Goal: Task Accomplishment & Management: Use online tool/utility

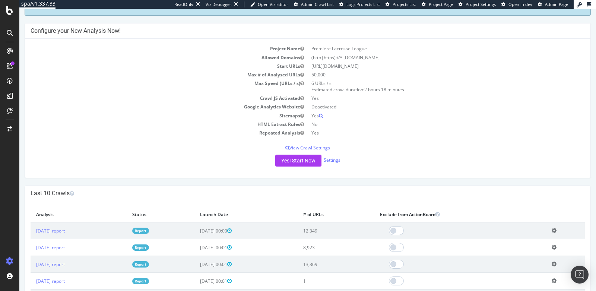
scroll to position [51, 0]
click at [14, 12] on div at bounding box center [10, 10] width 18 height 9
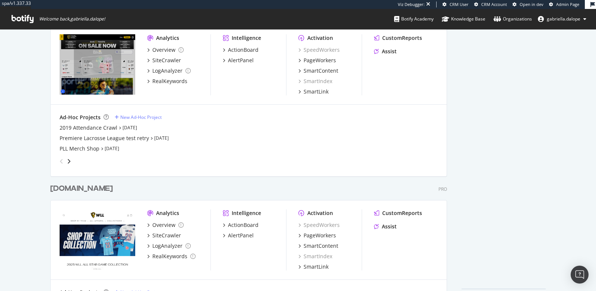
scroll to position [321, 0]
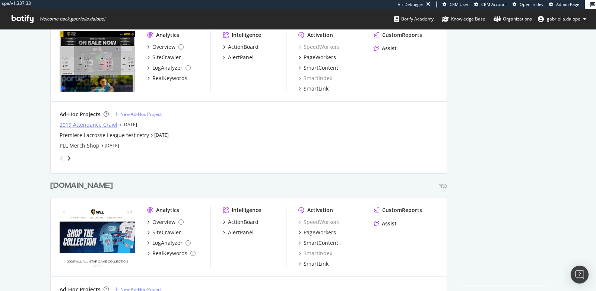
click at [66, 126] on div "2019 Attendance Crawl" at bounding box center [89, 124] width 58 height 7
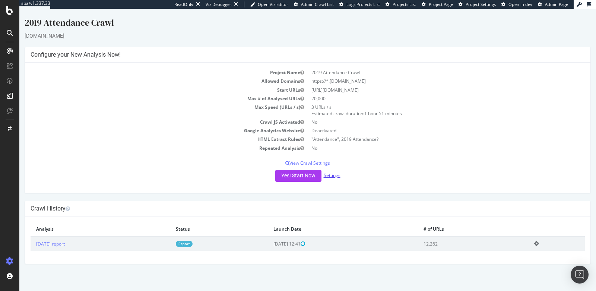
click at [334, 177] on link "Settings" at bounding box center [332, 175] width 17 height 6
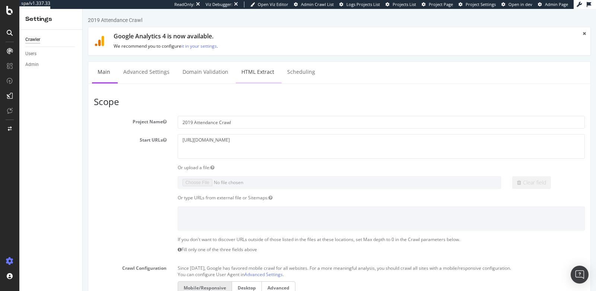
click at [252, 72] on link "HTML Extract" at bounding box center [258, 72] width 44 height 20
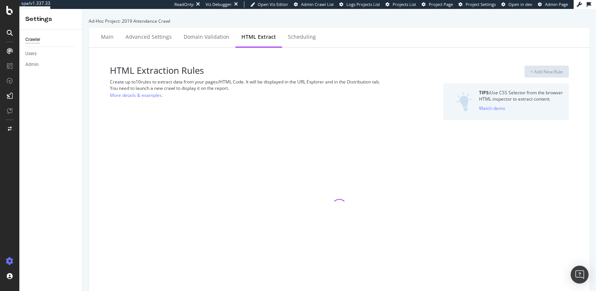
select select "exist"
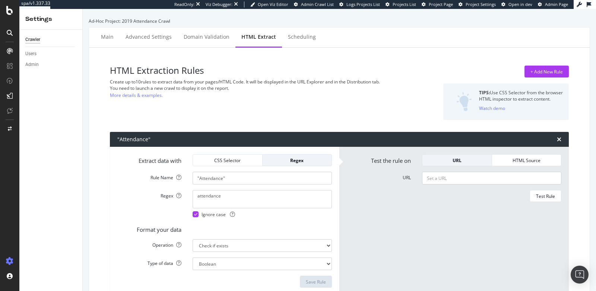
scroll to position [229, 0]
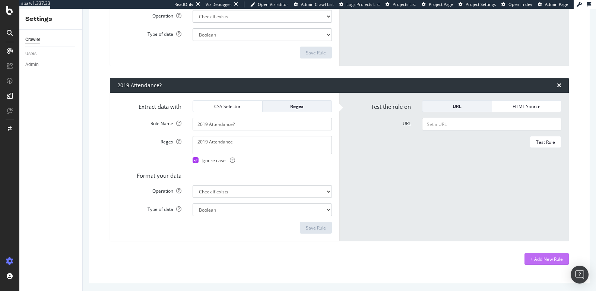
click at [546, 258] on div "+ Add New Rule" at bounding box center [547, 259] width 32 height 6
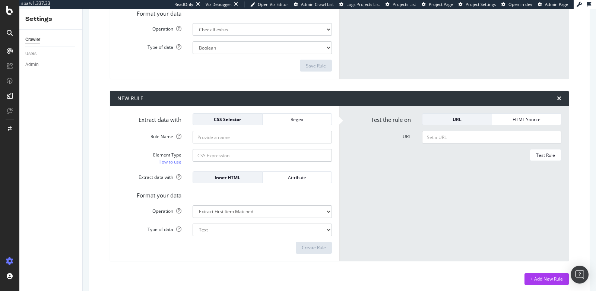
scroll to position [396, 0]
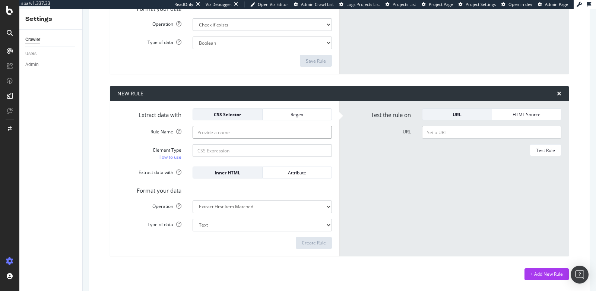
click at [257, 132] on input "Rule Name" at bounding box center [262, 132] width 139 height 13
type input "D"
type input "Date"
click at [275, 154] on input "Element Type How to use" at bounding box center [262, 150] width 139 height 13
click at [130, 154] on label "Element Type How to use" at bounding box center [149, 152] width 75 height 17
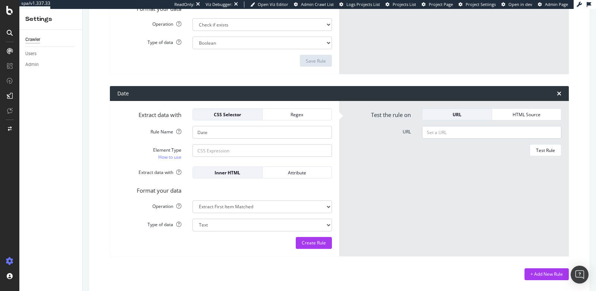
click at [193, 154] on input "Element Type How to use" at bounding box center [262, 150] width 139 height 13
click at [218, 149] on input "Element Type How to use" at bounding box center [262, 150] width 139 height 13
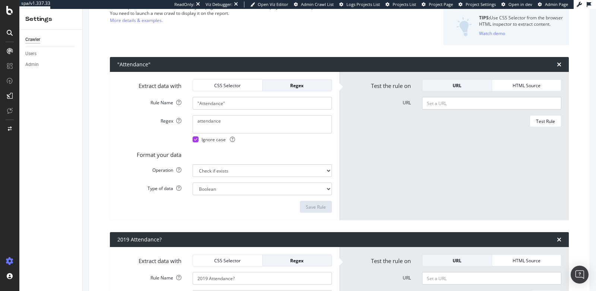
scroll to position [0, 0]
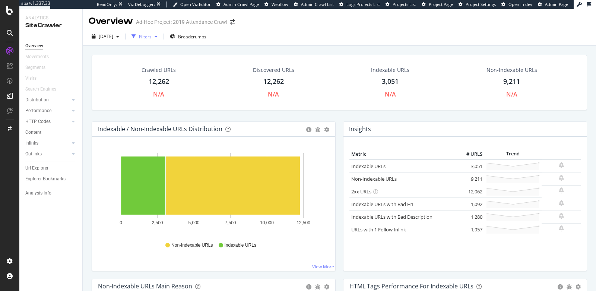
click at [152, 37] on div "Filters" at bounding box center [145, 37] width 13 height 6
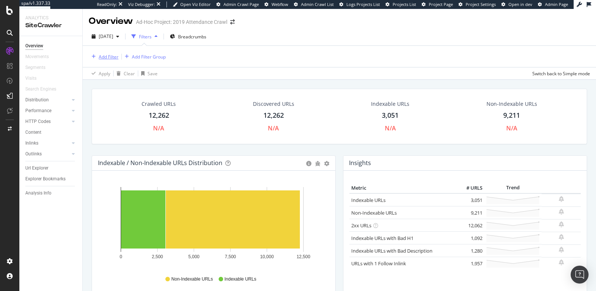
click at [108, 56] on div "Add Filter" at bounding box center [109, 57] width 20 height 6
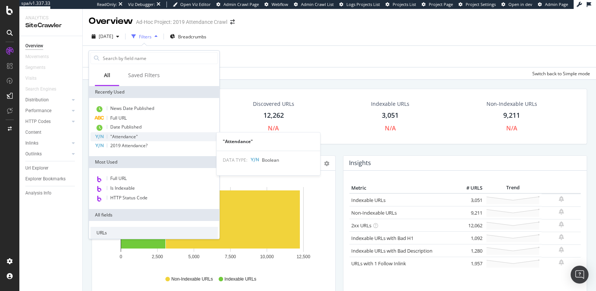
click at [126, 138] on span ""Attendance"" at bounding box center [124, 136] width 28 height 6
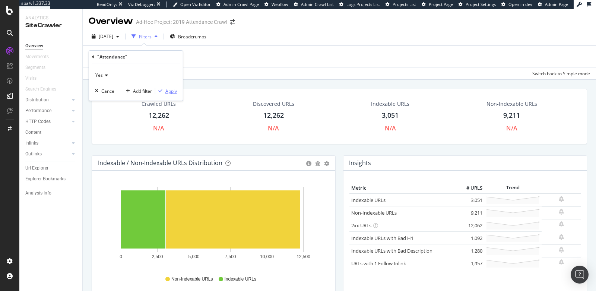
click at [173, 93] on div "Apply" at bounding box center [171, 91] width 12 height 6
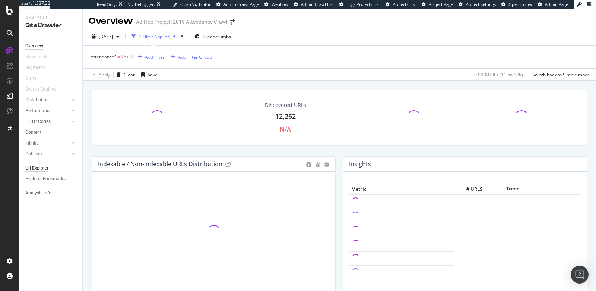
click at [46, 170] on div "Url Explorer" at bounding box center [36, 168] width 23 height 8
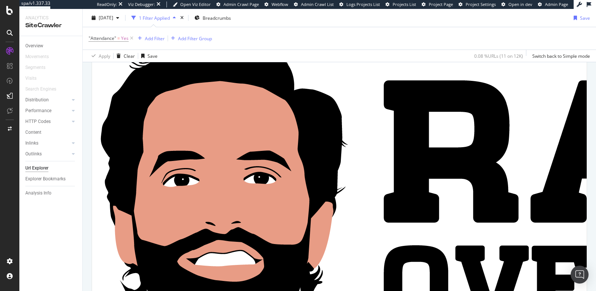
scroll to position [389, 0]
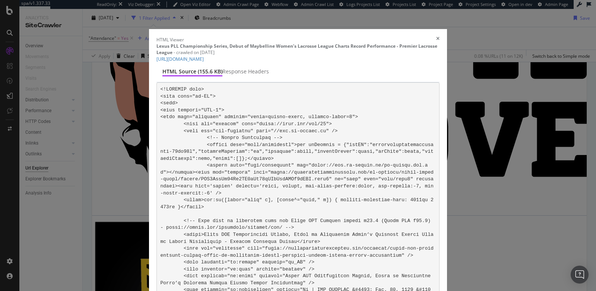
scroll to position [0, 0]
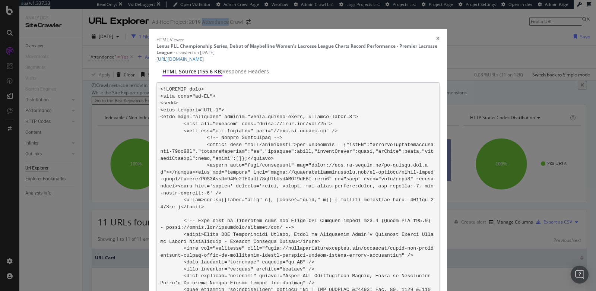
click at [436, 37] on icon "times" at bounding box center [437, 40] width 3 height 6
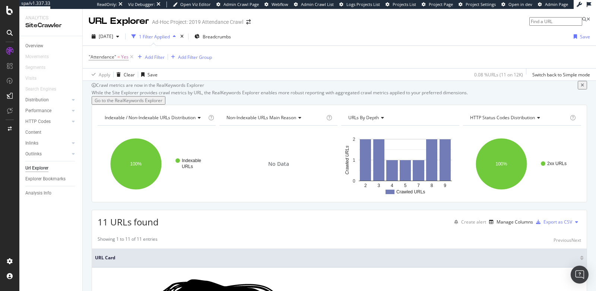
click at [152, 63] on div ""Attendance" = Yes Add Filter Add Filter Group" at bounding box center [340, 57] width 502 height 22
click at [155, 59] on div "Add Filter" at bounding box center [155, 57] width 20 height 6
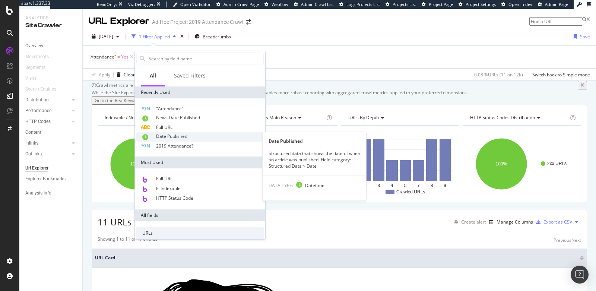
click at [185, 136] on span "Date Published" at bounding box center [171, 136] width 31 height 6
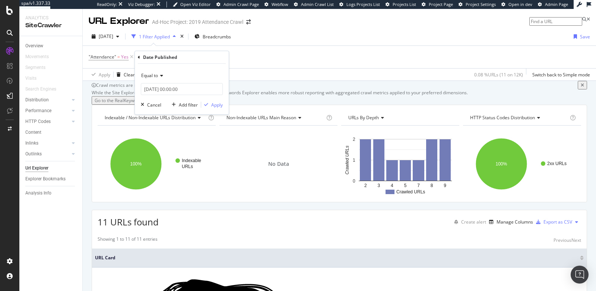
click at [152, 76] on span "Equal to" at bounding box center [149, 75] width 17 height 6
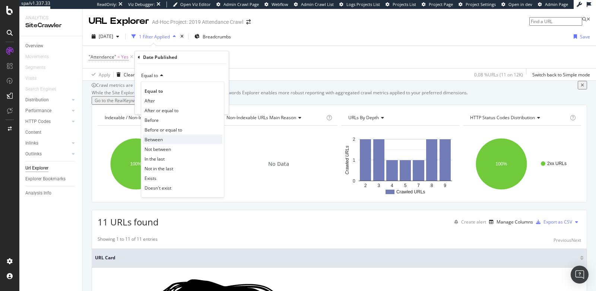
click at [160, 138] on span "Between" at bounding box center [154, 139] width 18 height 6
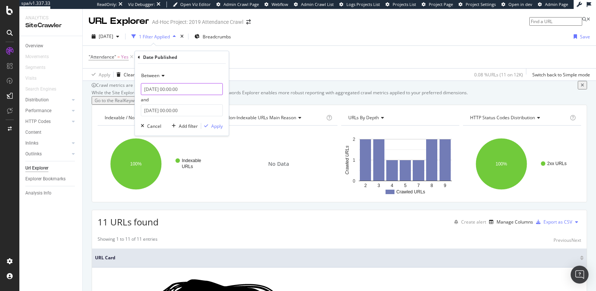
click at [150, 86] on input "2025-09-17 00:00:00" at bounding box center [182, 89] width 82 height 12
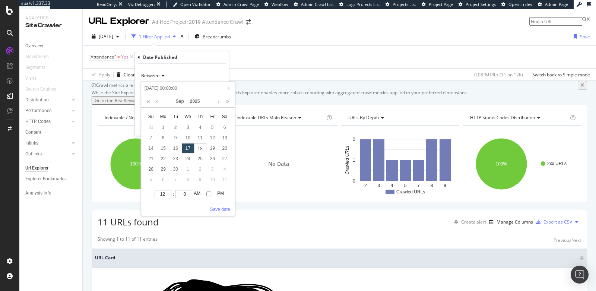
click at [150, 86] on input "2025-09-17 00:00:00" at bounding box center [187, 88] width 89 height 8
type input "201-09-17 00:00:00"
type input "2010-09-17 00:00:00"
type input "201-09-17 00:00:00"
type input "2019-09-17 00:00:00"
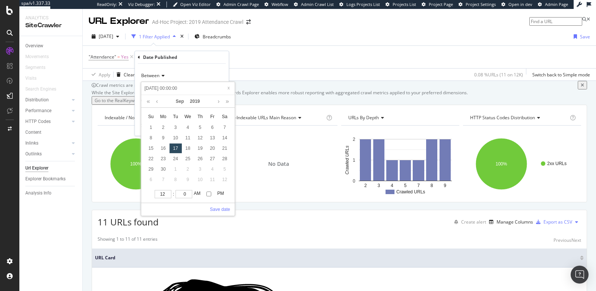
click at [160, 88] on input "2019-09-17 00:00:00" at bounding box center [187, 88] width 89 height 8
type input "2019-0-17 00:00:00"
type input "2019-01-17 00:00:00"
click at [166, 90] on input "2019-01-17 00:00:00" at bounding box center [187, 88] width 89 height 8
type input "2019-01-0 00:00:00"
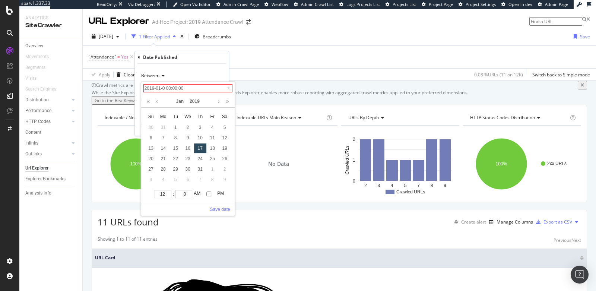
type input "2019-01-01 00:00:00"
click at [218, 208] on link "Save date" at bounding box center [220, 209] width 20 height 7
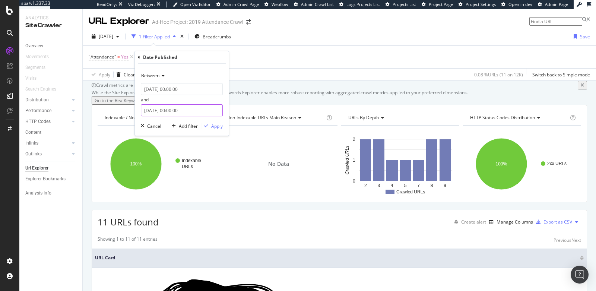
click at [151, 111] on input "2025-09-18 00:00:00" at bounding box center [182, 110] width 82 height 12
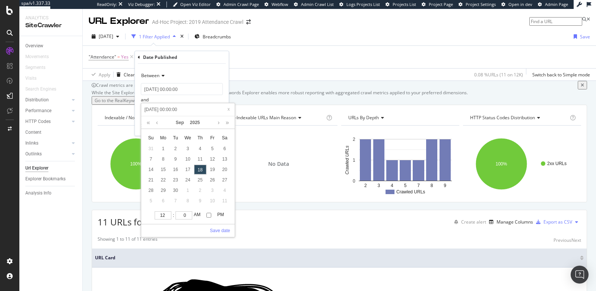
click at [155, 110] on input "2025-09-18 00:00:00" at bounding box center [187, 109] width 89 height 8
type input "202-09-18 00:00:00"
type input "2020-09-19 00:00:00"
click at [160, 109] on input "2020-09-18 00:00:00" at bounding box center [187, 109] width 89 height 8
type input "2020-0-18 00:00:00"
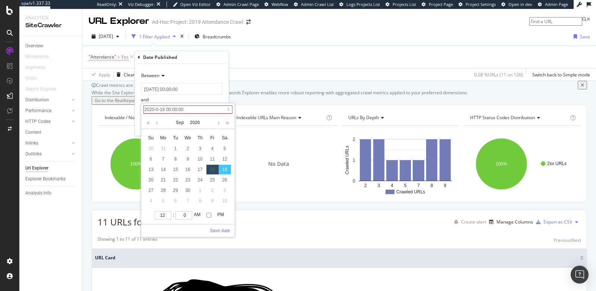
type input "2020-01-18 00:00:00"
click at [166, 110] on input "2020-01-18 00:00:00" at bounding box center [187, 109] width 89 height 8
type input "2020-01-01 00:00:00"
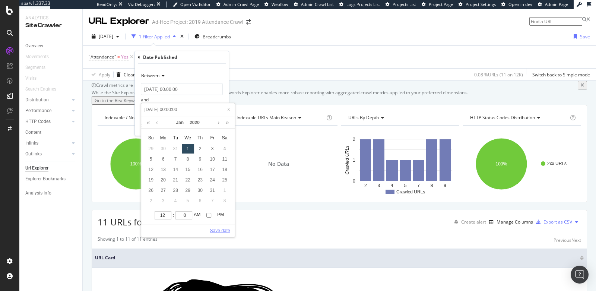
click at [215, 227] on link "Save date" at bounding box center [220, 230] width 20 height 7
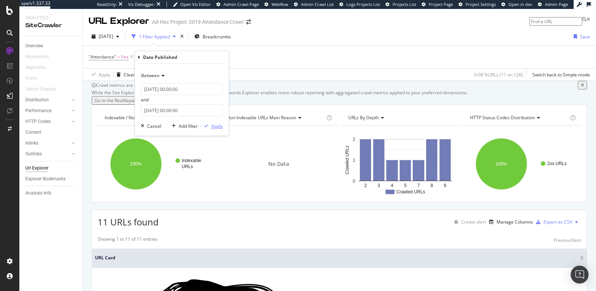
click at [214, 126] on div "Apply" at bounding box center [217, 126] width 12 height 6
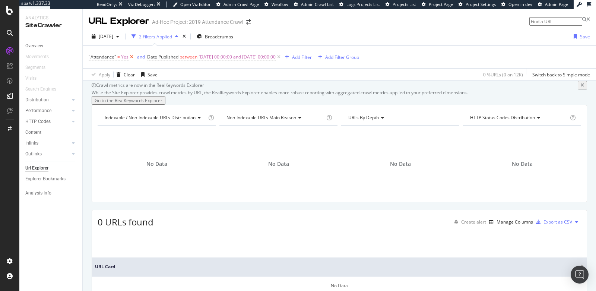
click at [131, 56] on icon at bounding box center [132, 56] width 6 height 7
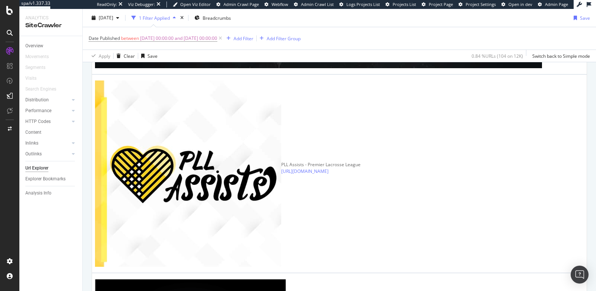
scroll to position [1589, 0]
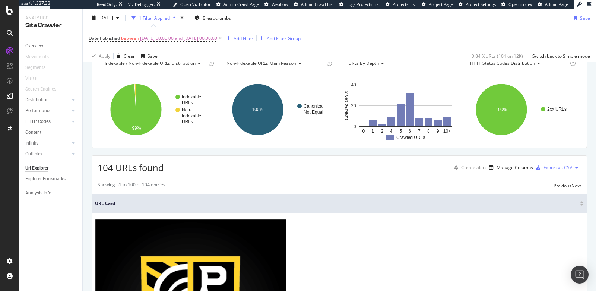
scroll to position [0, 0]
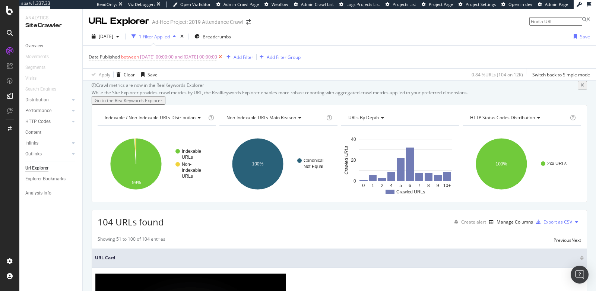
click at [224, 57] on icon at bounding box center [220, 56] width 6 height 7
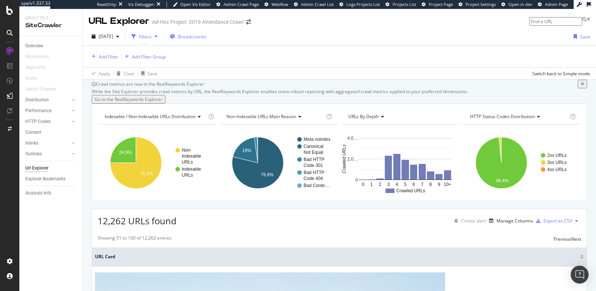
click at [204, 38] on span "Breadcrumbs" at bounding box center [192, 37] width 28 height 6
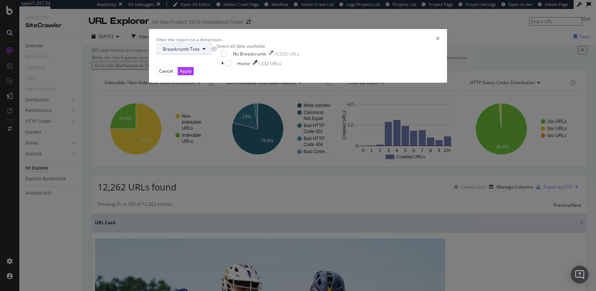
click at [200, 52] on span "Breadcrumb Tree" at bounding box center [181, 49] width 37 height 6
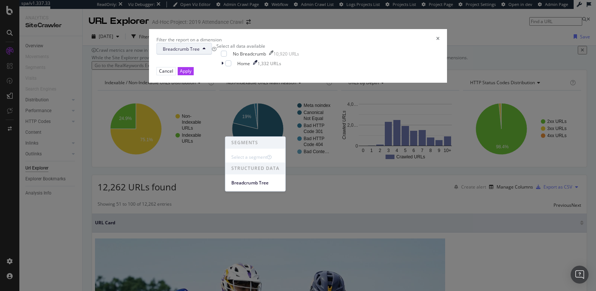
click at [321, 46] on div "Filter the report on a dimension Breadcrumb Tree Select all data available No B…" at bounding box center [298, 145] width 596 height 291
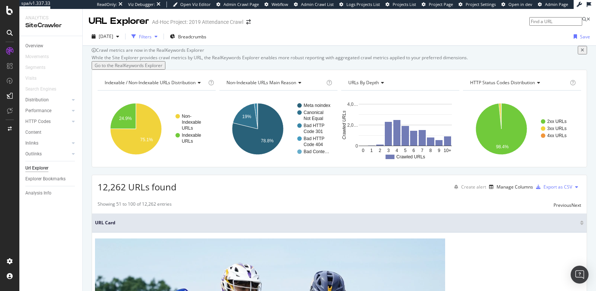
click at [152, 37] on div "Filters" at bounding box center [145, 37] width 13 height 6
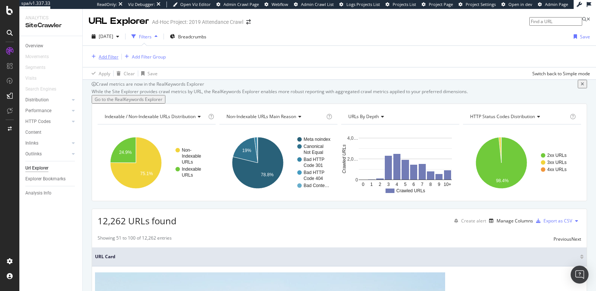
click at [113, 56] on div "Add Filter" at bounding box center [109, 57] width 20 height 6
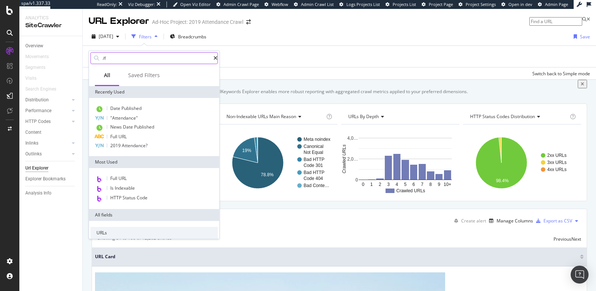
type input "/"
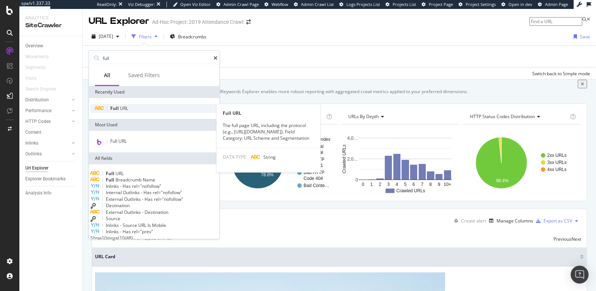
type input "full"
click at [138, 104] on div "Full URL" at bounding box center [154, 108] width 127 height 9
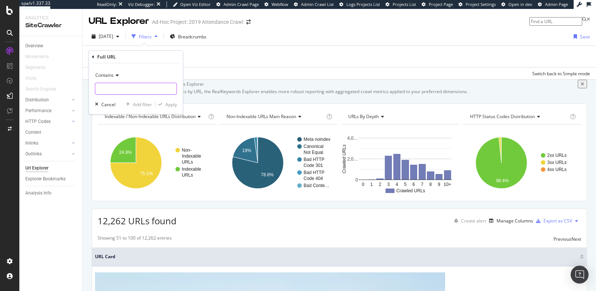
click at [136, 93] on input "text" at bounding box center [135, 89] width 81 height 12
type input "/articles/"
click at [168, 105] on div "Apply" at bounding box center [171, 104] width 12 height 6
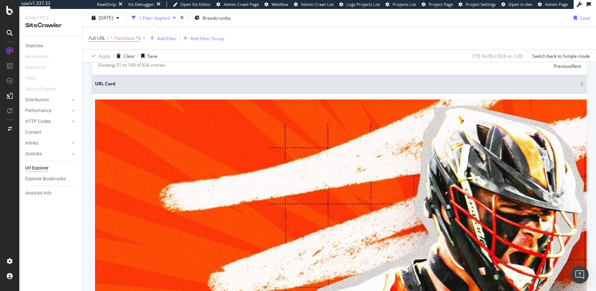
scroll to position [177, 0]
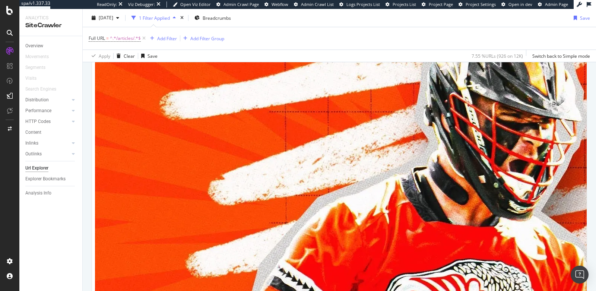
scroll to position [179, 0]
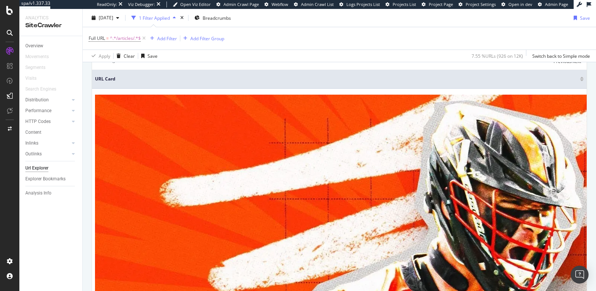
click at [497, 46] on div "Manage Columns" at bounding box center [515, 43] width 37 height 6
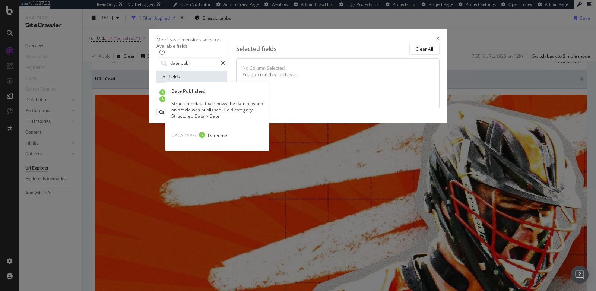
type input "date publ"
click at [221, 95] on div "Date Published" at bounding box center [191, 92] width 67 height 7
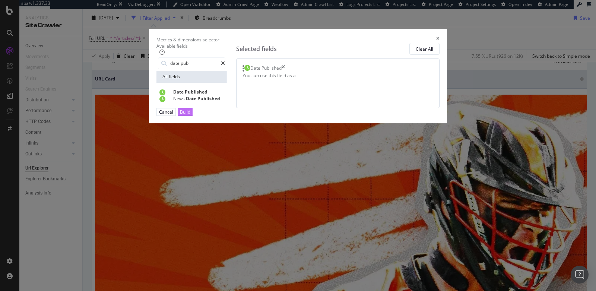
click at [190, 116] on div "Build" at bounding box center [185, 111] width 10 height 7
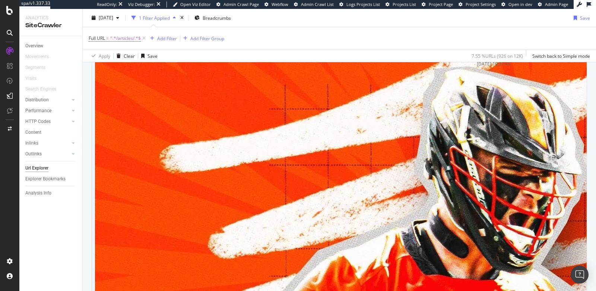
scroll to position [212, 0]
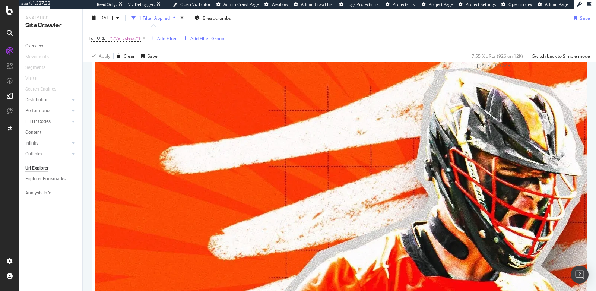
click at [580, 48] on div at bounding box center [582, 48] width 4 height 2
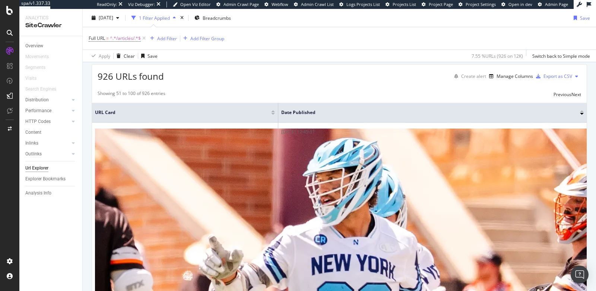
scroll to position [173, 0]
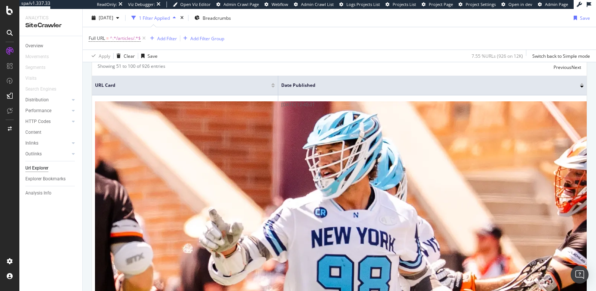
click at [580, 85] on div at bounding box center [582, 84] width 4 height 2
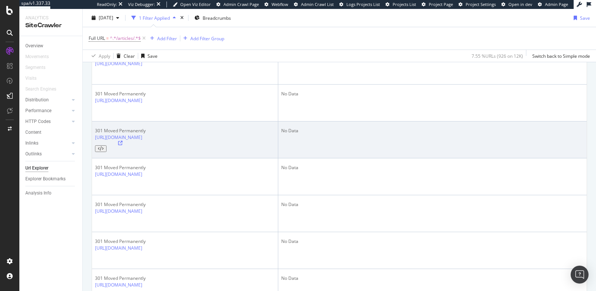
scroll to position [222, 0]
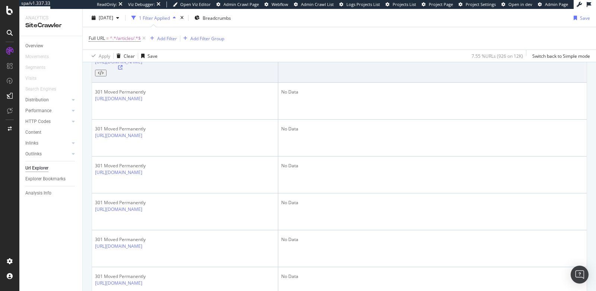
click at [123, 70] on icon at bounding box center [120, 67] width 4 height 4
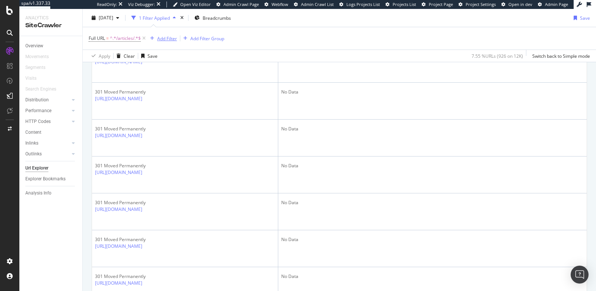
click at [162, 36] on div "Add Filter" at bounding box center [167, 38] width 20 height 6
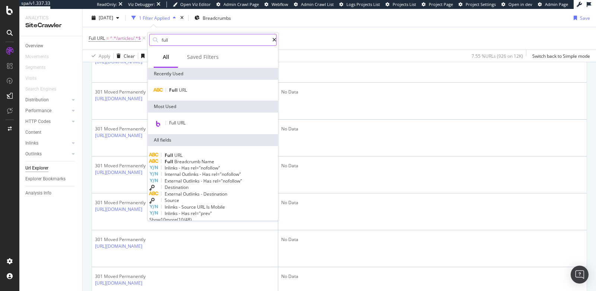
click at [272, 42] on div at bounding box center [274, 39] width 4 height 5
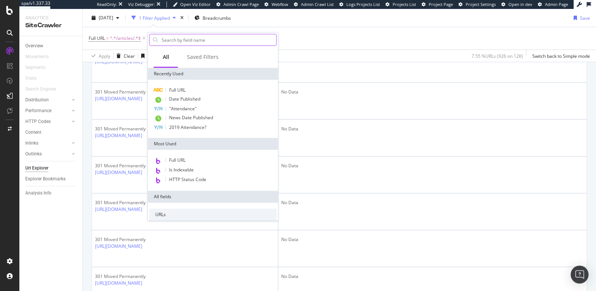
click at [195, 40] on input "full" at bounding box center [219, 39] width 116 height 11
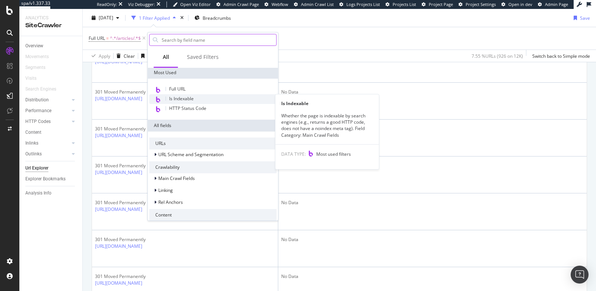
scroll to position [135, 0]
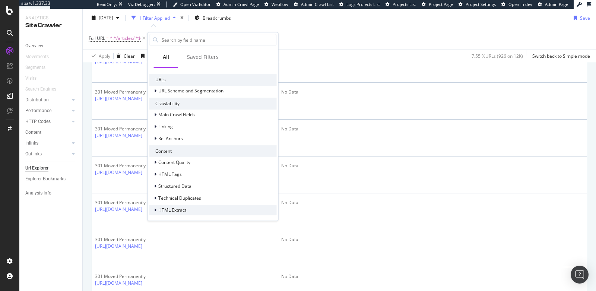
click at [182, 209] on span "HTML Extract" at bounding box center [172, 210] width 28 height 6
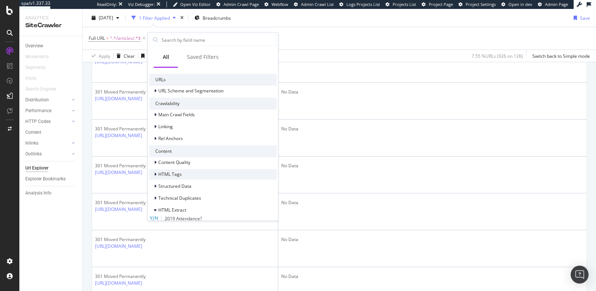
scroll to position [153, 0]
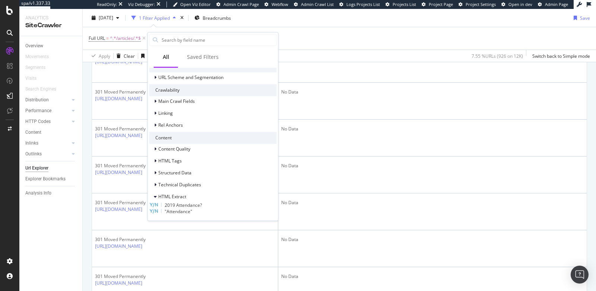
click at [70, 221] on div "Overview Movements Segments Visits Search Engines Distribution Top Charts Insig…" at bounding box center [50, 163] width 63 height 255
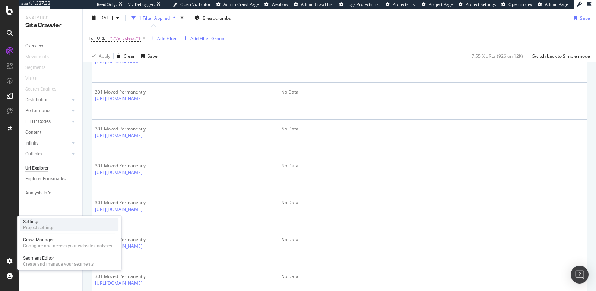
click at [48, 222] on div "Settings" at bounding box center [38, 222] width 31 height 6
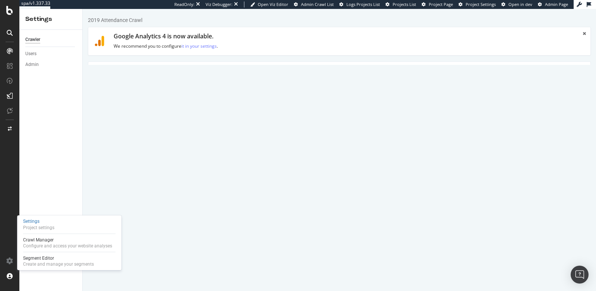
click at [251, 67] on link "HTML Extract" at bounding box center [258, 72] width 44 height 20
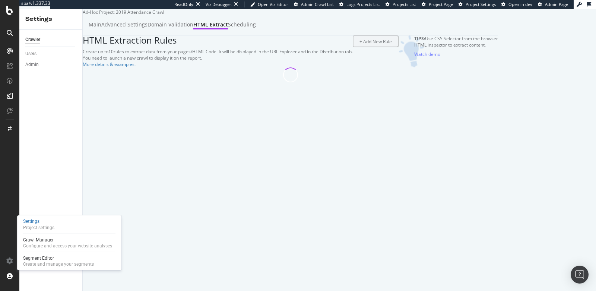
select select "exist"
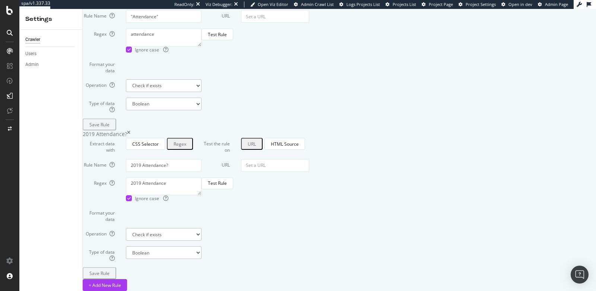
scroll to position [229, 0]
click at [121, 282] on div "+ Add New Rule" at bounding box center [105, 285] width 32 height 6
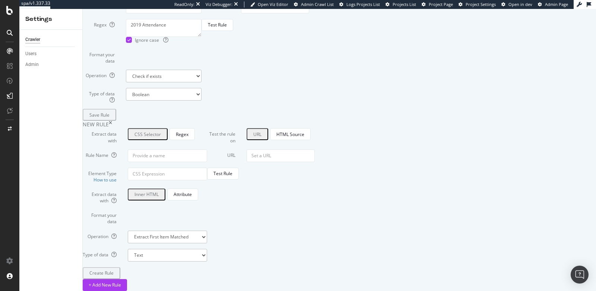
scroll to position [396, 0]
click at [207, 149] on input "Rule Name" at bounding box center [167, 155] width 79 height 13
type input "2019?"
click at [207, 168] on input "Element Type How to use" at bounding box center [167, 174] width 79 height 13
type input "2019"
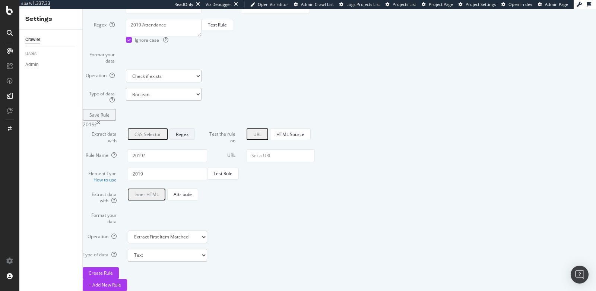
click at [189, 131] on div "Regex" at bounding box center [182, 134] width 13 height 6
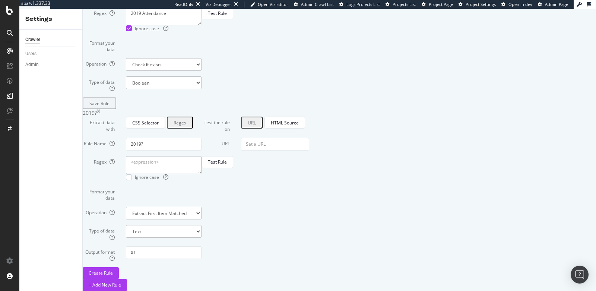
click at [202, 156] on textarea "Regex" at bounding box center [164, 165] width 76 height 18
type textarea "2019"
click at [120, 138] on label "Rule Name" at bounding box center [98, 142] width 43 height 9
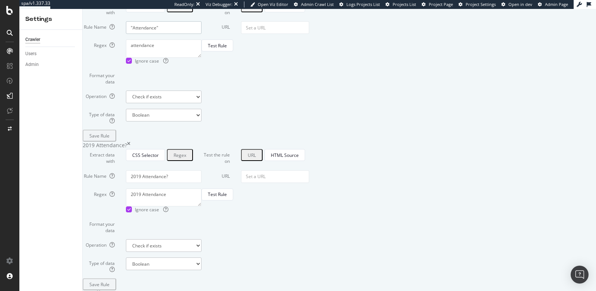
scroll to position [78, 0]
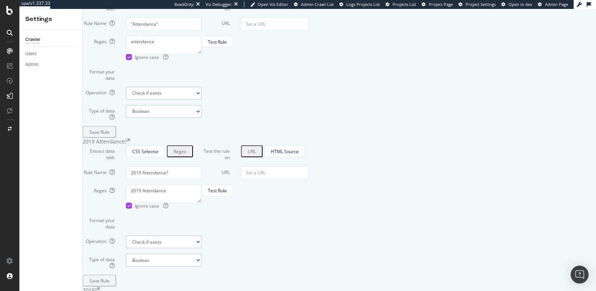
click at [202, 100] on select "Extract First Item Matched Extract First 3 Items Matched Count Number of Occure…" at bounding box center [164, 93] width 76 height 13
select select "count"
click at [191, 100] on select "Extract First Item Matched Extract First 3 Items Matched Count Number of Occure…" at bounding box center [164, 93] width 76 height 13
click at [132, 60] on div "Regex attendance Ignore case" at bounding box center [142, 48] width 130 height 24
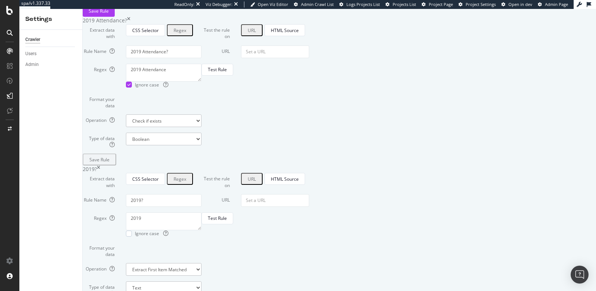
scroll to position [240, 0]
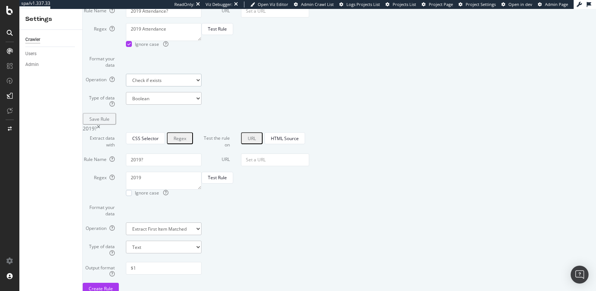
click at [202, 86] on select "Extract First Item Matched Extract First 3 Items Matched Count Number of Occure…" at bounding box center [164, 80] width 76 height 13
click at [191, 86] on select "Extract First Item Matched Extract First 3 Items Matched Count Number of Occure…" at bounding box center [164, 80] width 76 height 13
click at [109, 122] on div "Save Rule" at bounding box center [99, 119] width 20 height 6
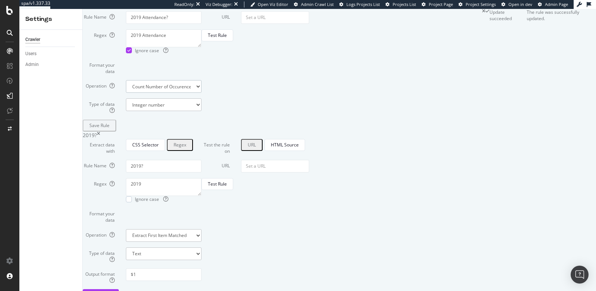
click at [202, 93] on select "Extract First Item Matched Extract First 3 Items Matched Count Number of Occure…" at bounding box center [164, 86] width 76 height 13
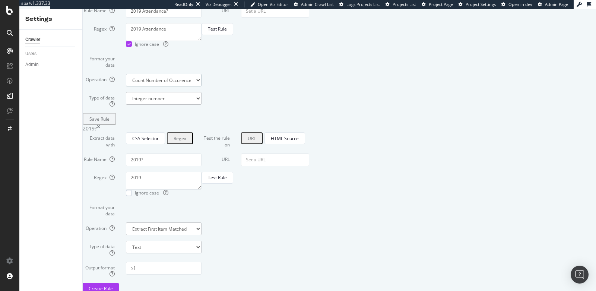
select select "exist"
click at [191, 86] on select "Extract First Item Matched Extract First 3 Items Matched Count Number of Occure…" at bounding box center [164, 80] width 76 height 13
click at [115, 125] on button "Save Rule" at bounding box center [99, 119] width 32 height 12
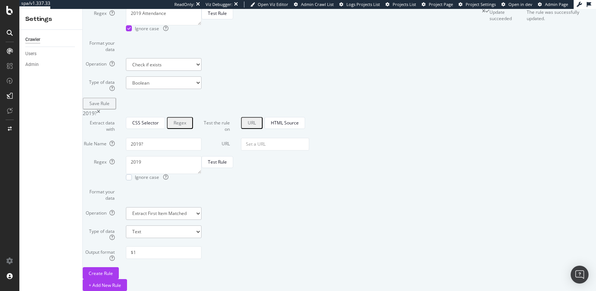
scroll to position [422, 0]
click at [202, 225] on select "Text Integer number Floating point number Date" at bounding box center [164, 231] width 76 height 13
click at [202, 207] on select "Extract First Item Matched Extract First 3 Items Matched Count Number of Occure…" at bounding box center [164, 213] width 76 height 13
select select "count"
click at [191, 207] on select "Extract First Item Matched Extract First 3 Items Matched Count Number of Occure…" at bounding box center [164, 213] width 76 height 13
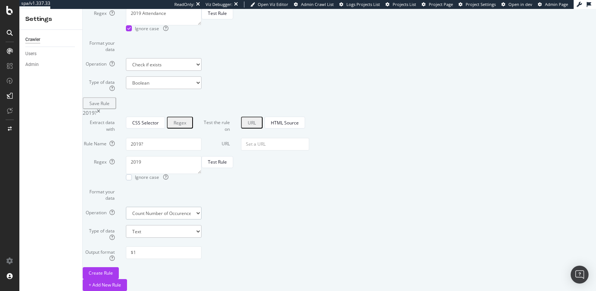
scroll to position [404, 0]
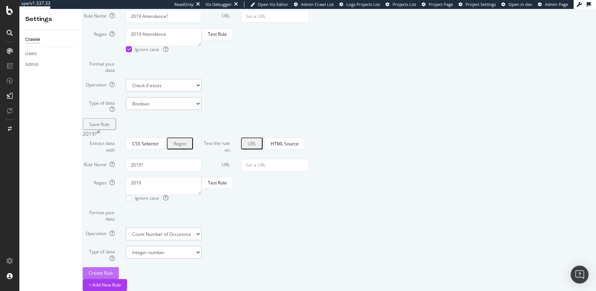
click at [113, 268] on div "Create Rule" at bounding box center [101, 273] width 24 height 11
click at [202, 92] on select "Extract First Item Matched Extract First 3 Items Matched Count Number of Occure…" at bounding box center [164, 85] width 76 height 13
click at [191, 92] on select "Extract First Item Matched Extract First 3 Items Matched Count Number of Occure…" at bounding box center [164, 85] width 76 height 13
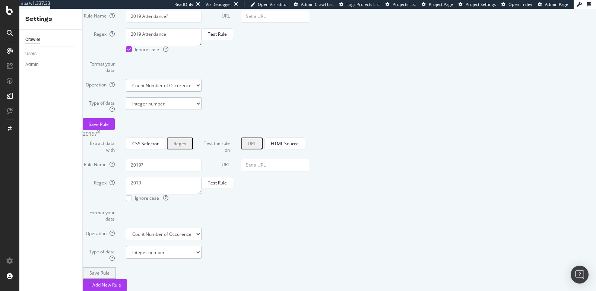
click at [202, 92] on select "Extract First Item Matched Extract First 3 Items Matched Count Number of Occure…" at bounding box center [164, 85] width 76 height 13
select select "exist"
click at [191, 92] on select "Extract First Item Matched Extract First 3 Items Matched Count Number of Occure…" at bounding box center [164, 85] width 76 height 13
click at [202, 130] on div "Save Rule" at bounding box center [142, 124] width 119 height 12
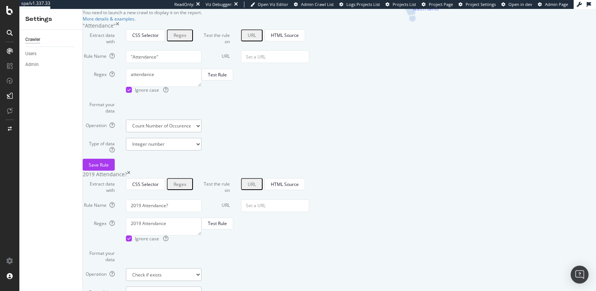
scroll to position [49, 0]
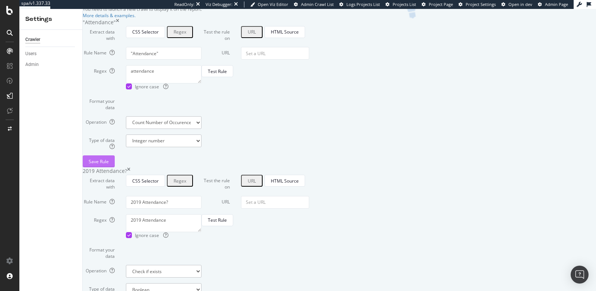
click at [109, 165] on div "Save Rule" at bounding box center [99, 161] width 20 height 6
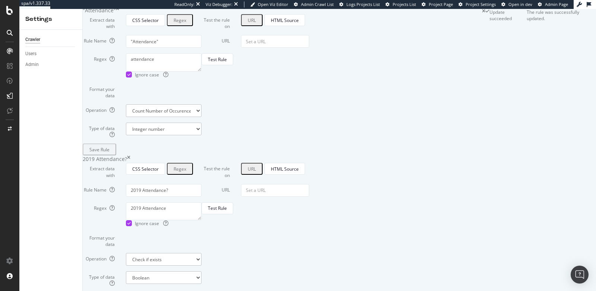
scroll to position [0, 0]
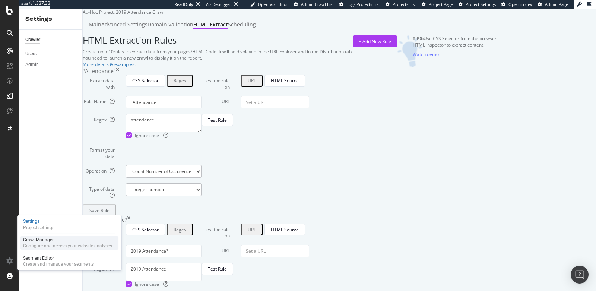
click at [42, 241] on div "Crawl Manager" at bounding box center [67, 240] width 89 height 6
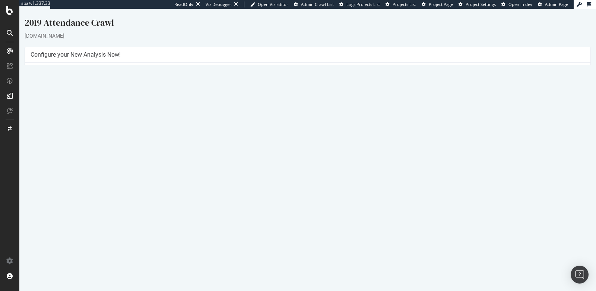
click at [303, 176] on button "Yes! Start Now" at bounding box center [298, 176] width 46 height 12
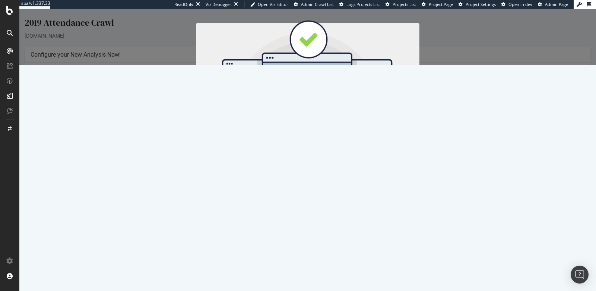
click at [316, 133] on button "Start Now" at bounding box center [321, 132] width 33 height 13
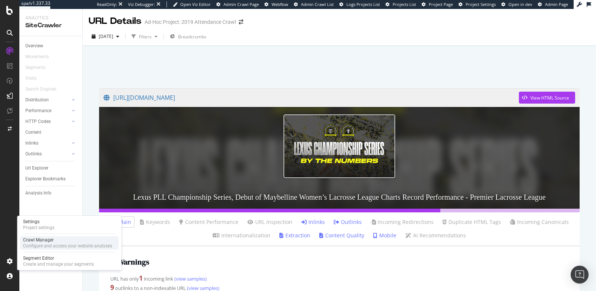
click at [26, 243] on div "Configure and access your website analyses" at bounding box center [67, 246] width 89 height 6
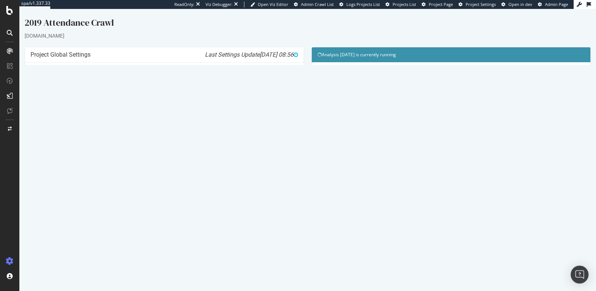
click at [442, 150] on link "Watch Live Stats" at bounding box center [451, 152] width 51 height 12
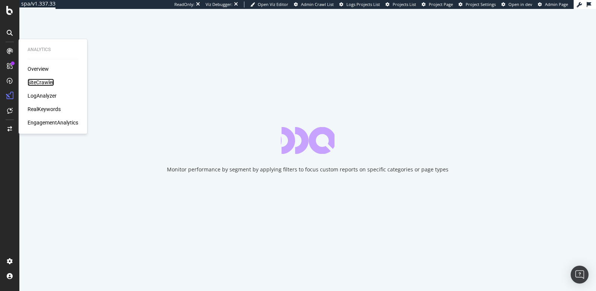
click at [49, 82] on div "SiteCrawler" at bounding box center [41, 82] width 26 height 7
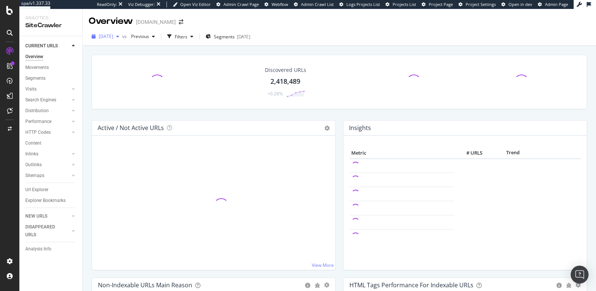
click at [113, 39] on span "2025 Sep. 13th" at bounding box center [106, 36] width 15 height 6
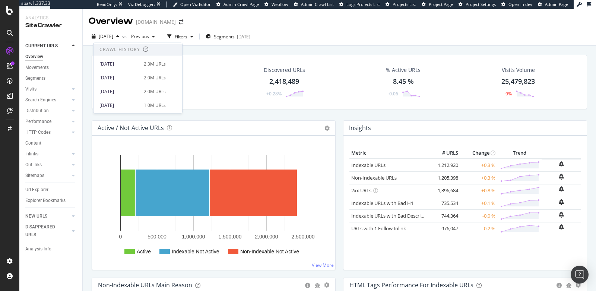
click at [220, 113] on div "Crawled URLs 2,418,318 +0.28% Discovered URLs 2,418,489 +0.28% % Active URLs 8.…" at bounding box center [339, 88] width 503 height 66
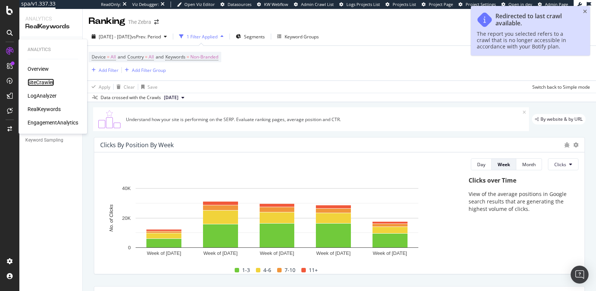
click at [37, 82] on div "SiteCrawler" at bounding box center [41, 82] width 26 height 7
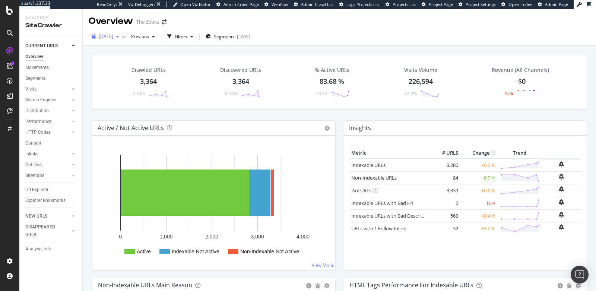
click at [113, 37] on span "[DATE]" at bounding box center [106, 36] width 15 height 6
click at [45, 250] on div "Analysis Info" at bounding box center [38, 249] width 26 height 8
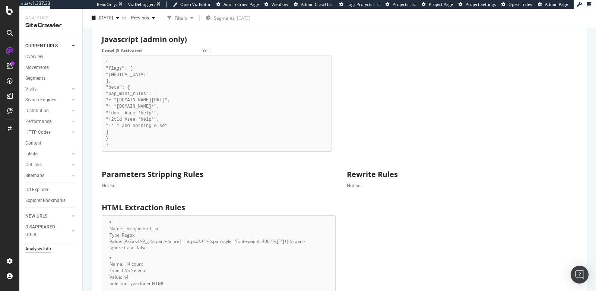
scroll to position [408, 0]
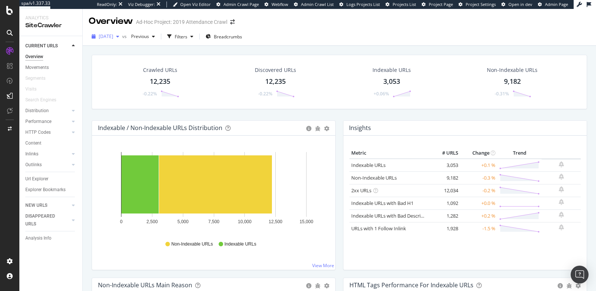
click at [114, 41] on div "[DATE]" at bounding box center [106, 36] width 34 height 11
click at [206, 109] on div "Crawled URLs 12,235 -0.22% Discovered URLs 12,235 -0.22% Indexable URLs 3,053 +…" at bounding box center [339, 88] width 503 height 66
click at [187, 37] on div "Filters" at bounding box center [181, 37] width 13 height 6
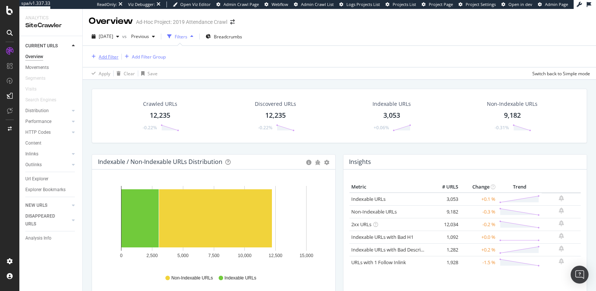
click at [107, 57] on div "Add Filter" at bounding box center [109, 57] width 20 height 6
click at [32, 177] on div "Url Explorer" at bounding box center [36, 179] width 23 height 8
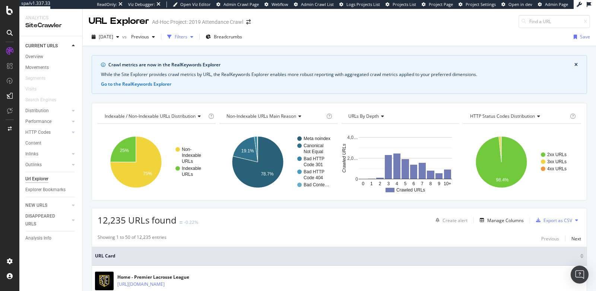
click at [193, 40] on div "Filters" at bounding box center [180, 36] width 32 height 11
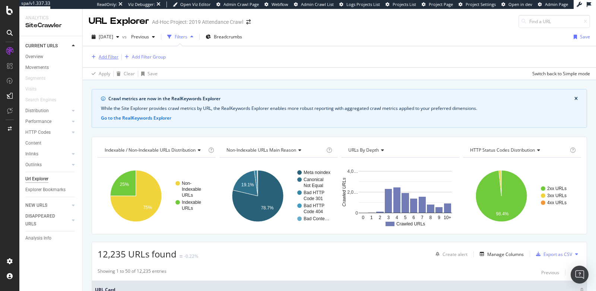
click at [114, 57] on div "Add Filter" at bounding box center [109, 57] width 20 height 6
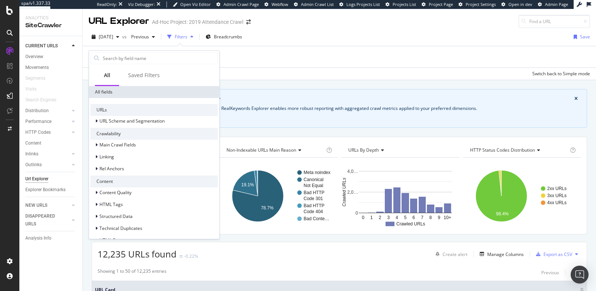
scroll to position [135, 0]
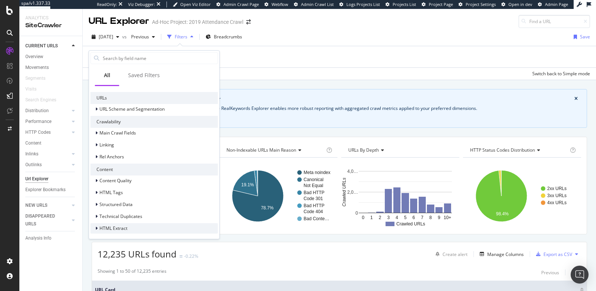
click at [123, 227] on span "HTML Extract" at bounding box center [114, 228] width 28 height 6
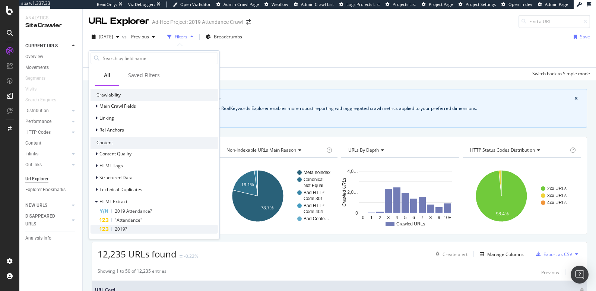
click at [143, 231] on div "2019?" at bounding box center [159, 229] width 119 height 9
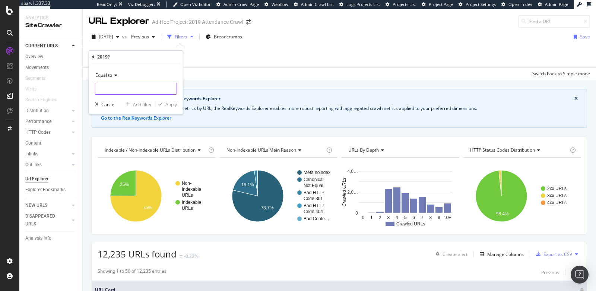
click at [117, 91] on input "number" at bounding box center [136, 89] width 82 height 12
click at [103, 74] on span "Equal to" at bounding box center [103, 75] width 17 height 6
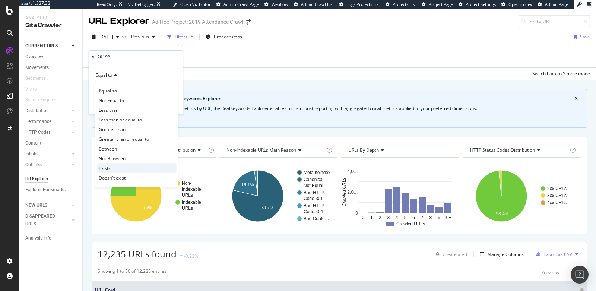
click at [113, 166] on div "Exists" at bounding box center [137, 168] width 80 height 10
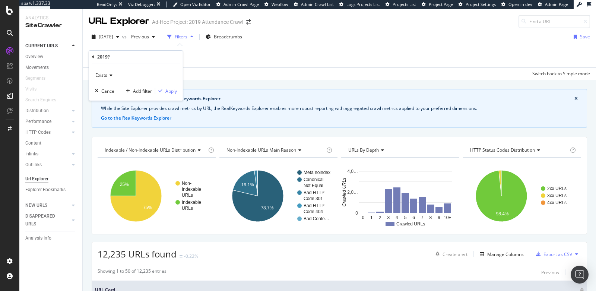
click at [102, 75] on span "Exists" at bounding box center [101, 75] width 12 height 6
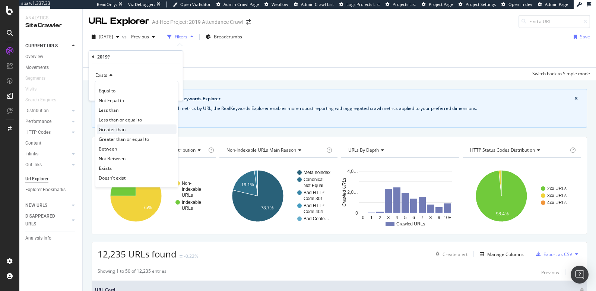
click at [118, 132] on div "Greater than" at bounding box center [137, 129] width 80 height 10
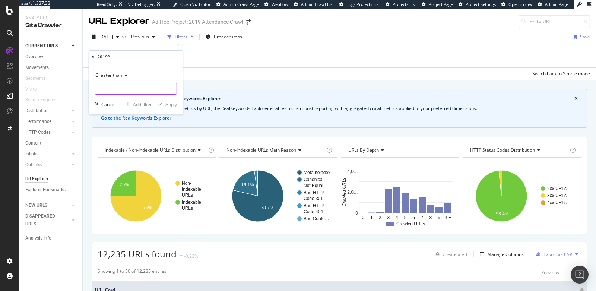
click at [108, 91] on input "number" at bounding box center [136, 89] width 82 height 12
type input "0"
click at [169, 101] on div "Apply" at bounding box center [171, 104] width 12 height 6
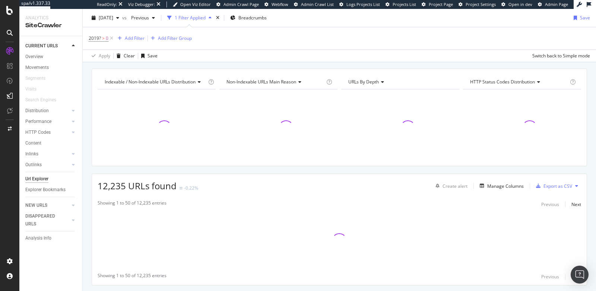
scroll to position [72, 0]
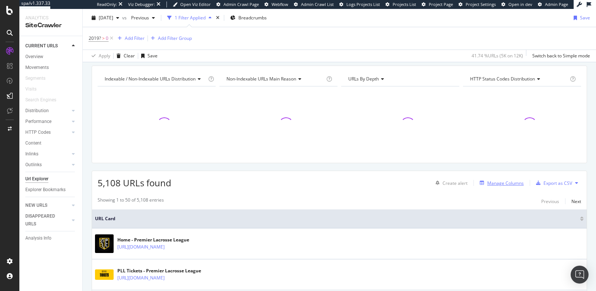
click at [501, 180] on div "Manage Columns" at bounding box center [505, 183] width 37 height 6
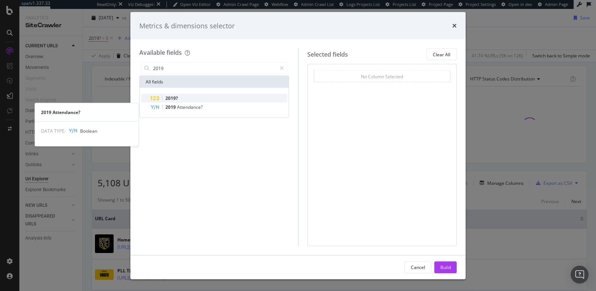
type input "2019"
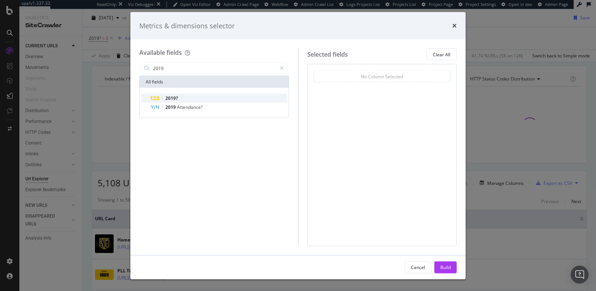
click at [203, 98] on div "2019?" at bounding box center [218, 98] width 137 height 9
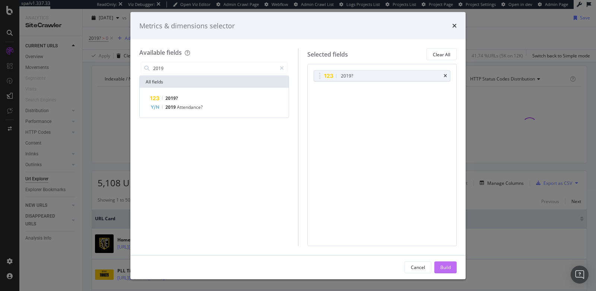
click at [447, 266] on div "Build" at bounding box center [446, 267] width 10 height 6
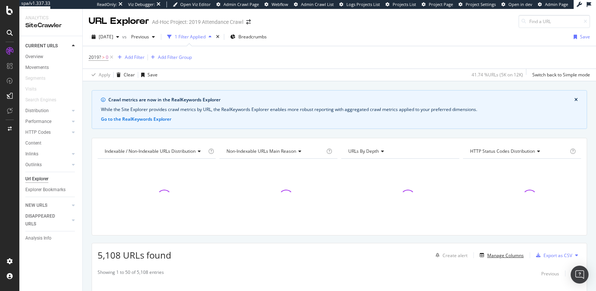
scroll to position [3, 0]
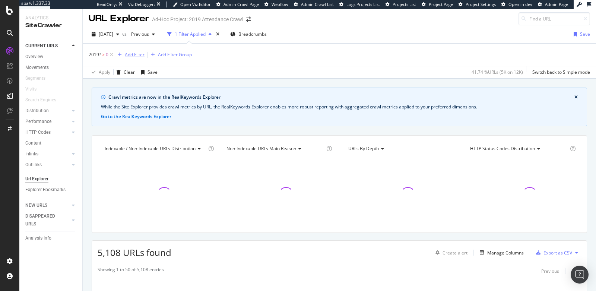
click at [126, 54] on div "Add Filter" at bounding box center [135, 54] width 20 height 6
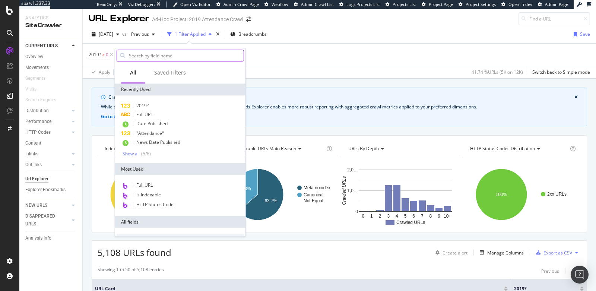
click at [174, 60] on input "text" at bounding box center [186, 55] width 116 height 11
type input "/"
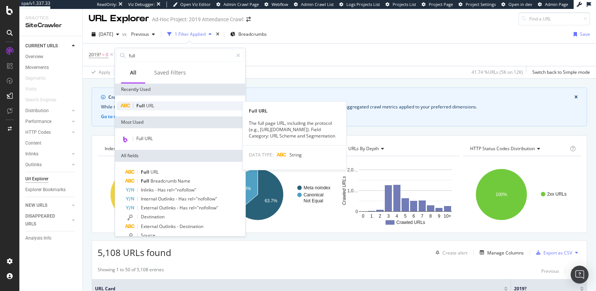
type input "full"
click at [174, 102] on div "Full URL" at bounding box center [180, 105] width 127 height 9
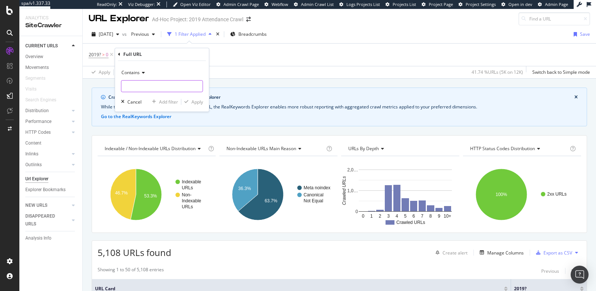
click at [159, 85] on input "text" at bounding box center [161, 86] width 81 height 12
type input "/articles/"
click at [196, 104] on div "Apply" at bounding box center [198, 102] width 12 height 6
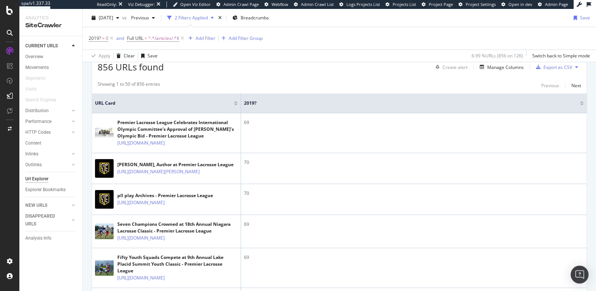
scroll to position [190, 0]
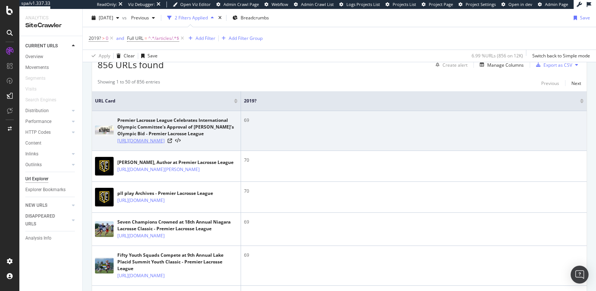
click at [165, 145] on link "https://premierlacrosseleague.com/articles/premier-lacrosse-league-celebrates-i…" at bounding box center [140, 140] width 47 height 7
click at [172, 143] on icon at bounding box center [170, 141] width 4 height 4
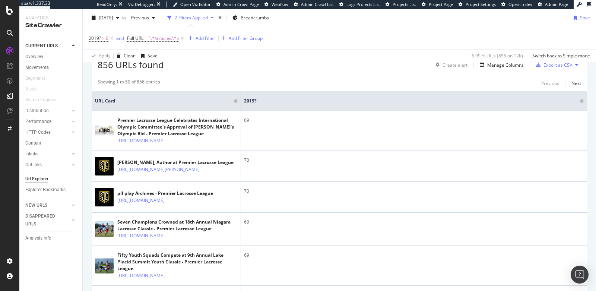
click at [580, 99] on div at bounding box center [582, 100] width 4 height 2
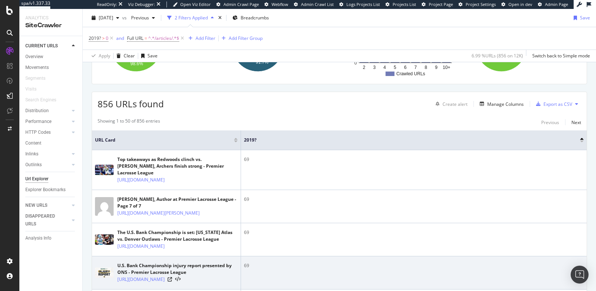
scroll to position [150, 0]
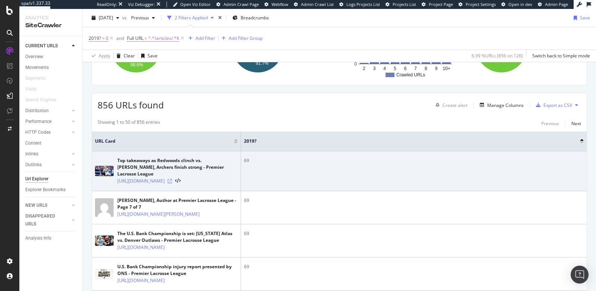
click at [172, 180] on icon at bounding box center [170, 181] width 4 height 4
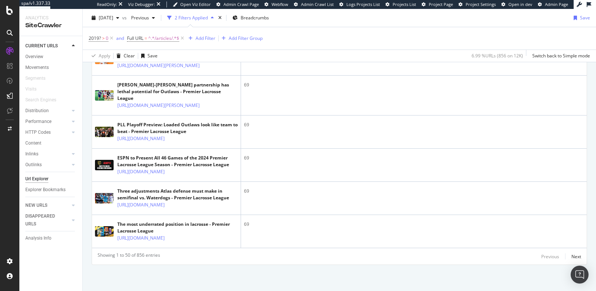
scroll to position [2409, 0]
click at [572, 255] on div "Next" at bounding box center [577, 256] width 10 height 6
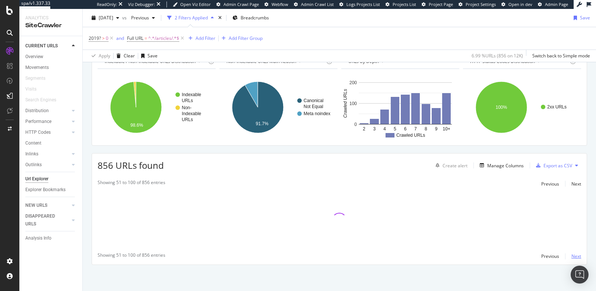
scroll to position [88, 0]
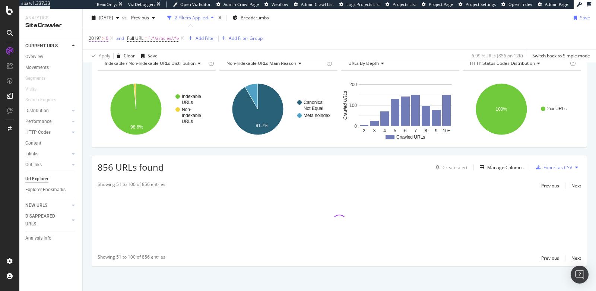
click at [96, 37] on span "2019?" at bounding box center [95, 38] width 12 height 6
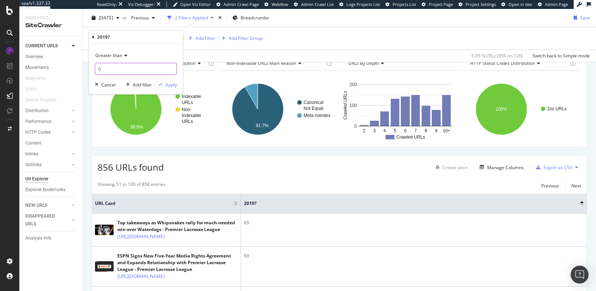
click at [123, 69] on input "0" at bounding box center [136, 69] width 82 height 12
type input "70"
click at [171, 86] on div "Apply" at bounding box center [171, 84] width 12 height 6
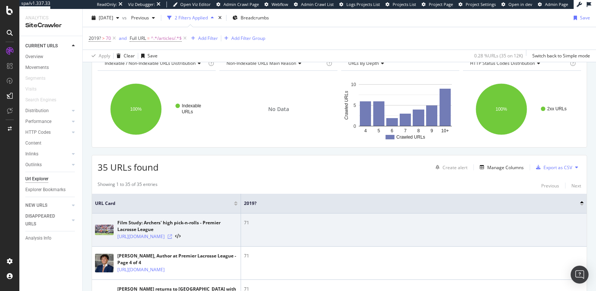
click at [172, 237] on icon at bounding box center [170, 236] width 4 height 4
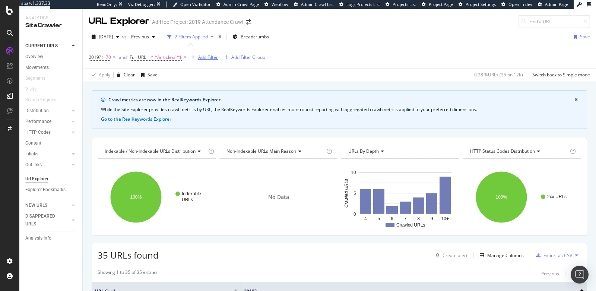
click at [201, 57] on div "Add Filter" at bounding box center [208, 57] width 20 height 6
click at [354, 254] on div "35 URLs found Create alert Manage Columns Export as CSV" at bounding box center [339, 252] width 495 height 18
click at [201, 56] on div "Add Filter" at bounding box center [208, 57] width 20 height 6
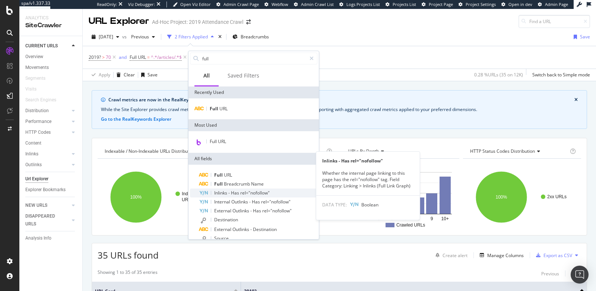
scroll to position [37, 0]
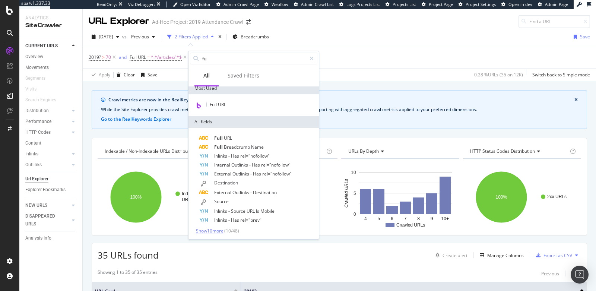
click at [212, 228] on span "Show 10 more" at bounding box center [210, 231] width 28 height 6
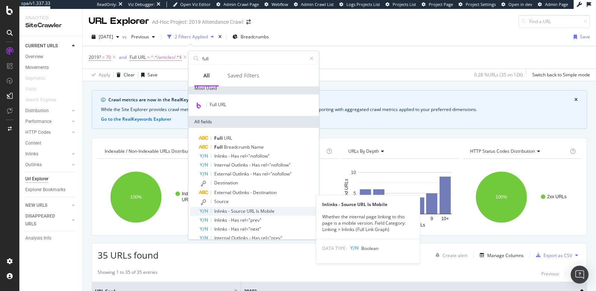
scroll to position [126, 0]
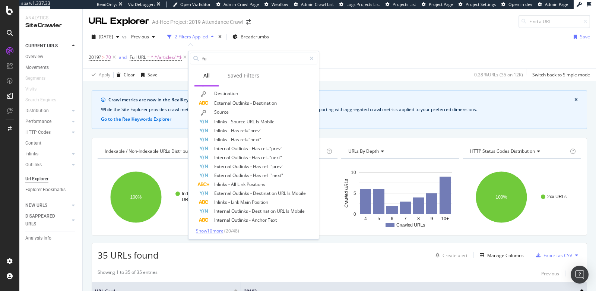
click at [212, 228] on span "Show 10 more" at bounding box center [210, 231] width 28 height 6
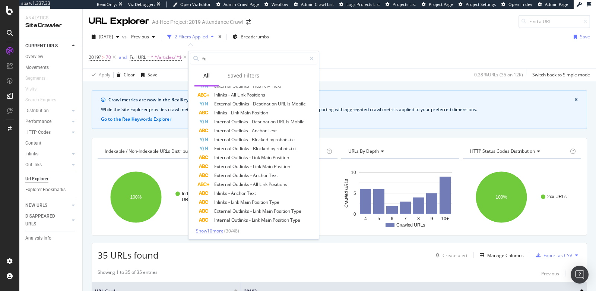
scroll to position [0, 0]
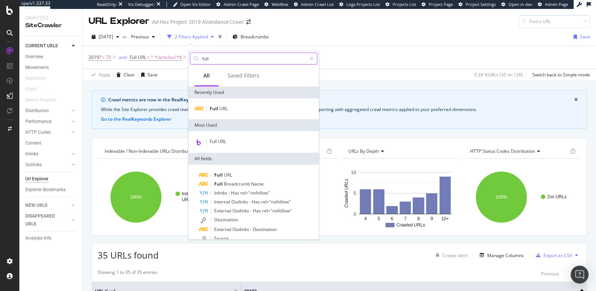
click at [232, 56] on input "full" at bounding box center [254, 58] width 105 height 11
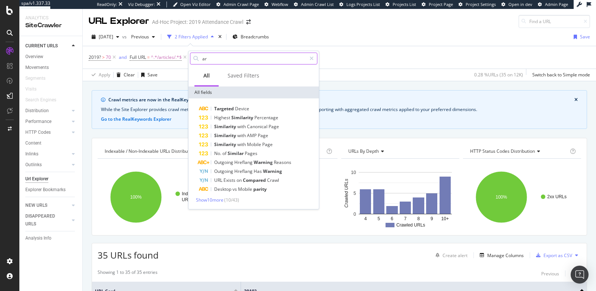
type input "a"
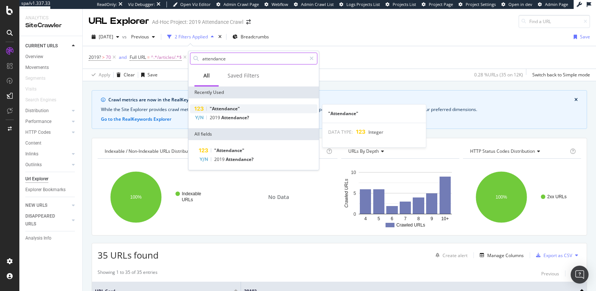
type input "attendance"
click at [240, 109] on div ""Attendance"" at bounding box center [253, 108] width 127 height 9
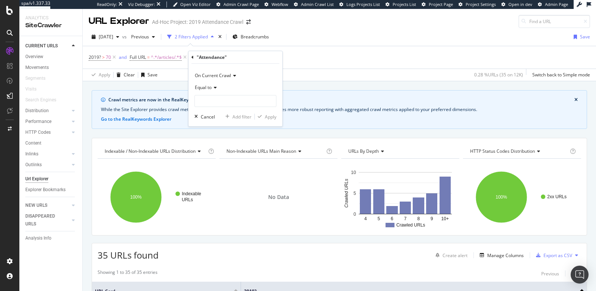
click at [202, 89] on span "Equal to" at bounding box center [203, 87] width 17 height 6
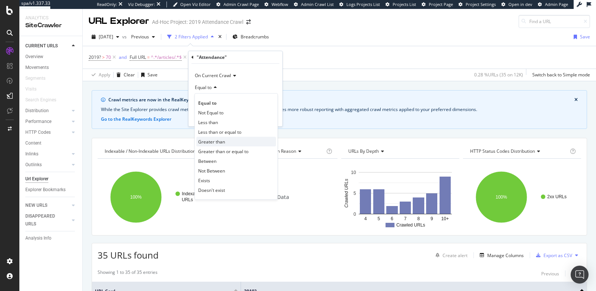
click at [217, 143] on span "Greater than" at bounding box center [211, 142] width 27 height 6
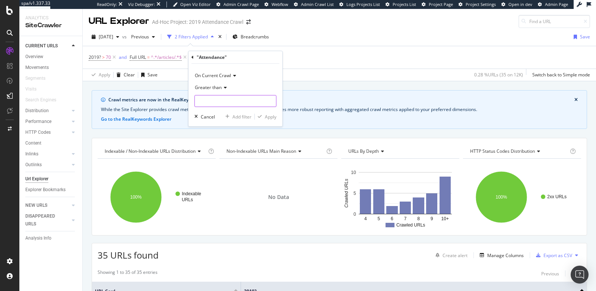
click at [208, 102] on input "number" at bounding box center [236, 101] width 82 height 12
type input "0"
click at [268, 117] on div "Apply" at bounding box center [271, 117] width 12 height 6
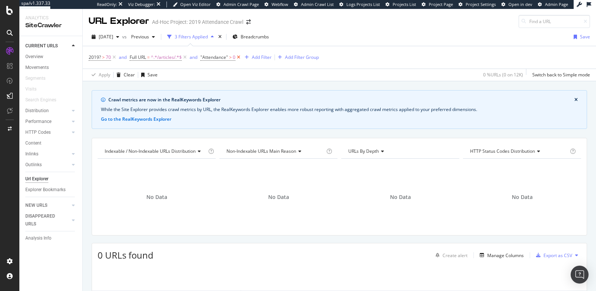
click at [238, 57] on icon at bounding box center [239, 57] width 6 height 7
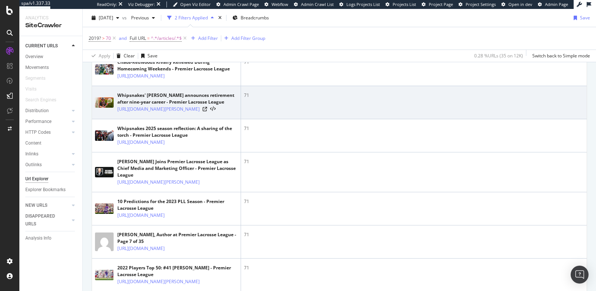
scroll to position [423, 0]
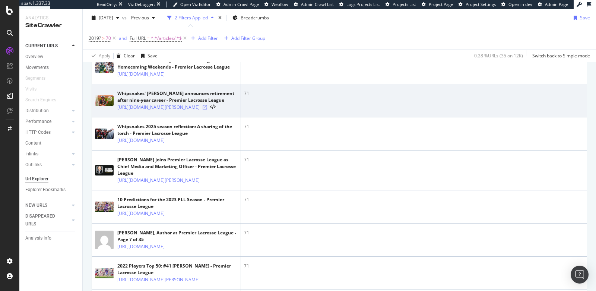
click at [207, 110] on icon at bounding box center [205, 107] width 4 height 4
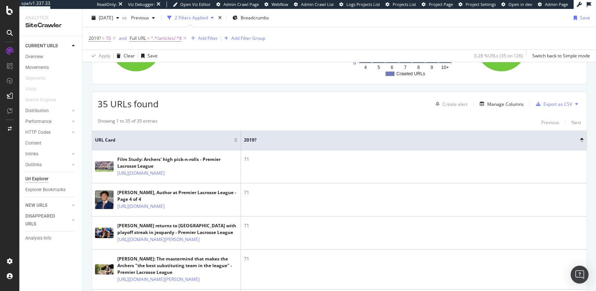
scroll to position [0, 0]
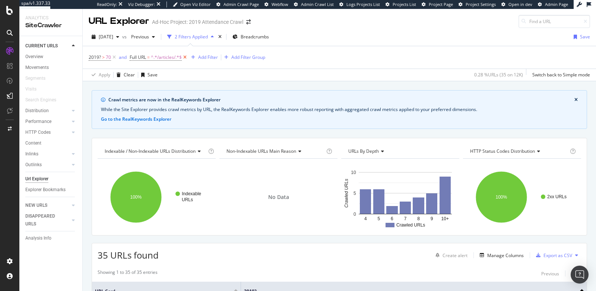
click at [184, 58] on icon at bounding box center [185, 57] width 6 height 7
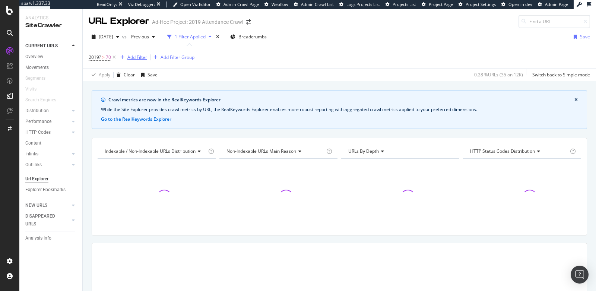
click at [135, 56] on div "Add Filter" at bounding box center [137, 57] width 20 height 6
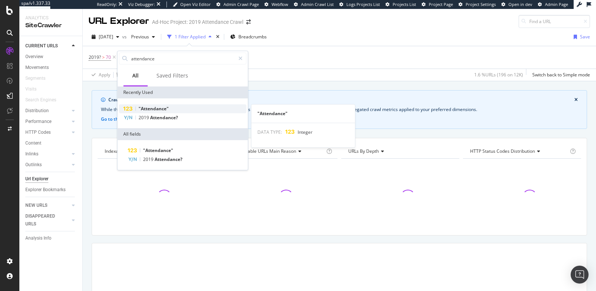
click at [164, 107] on span ""Attendance"" at bounding box center [154, 108] width 30 height 6
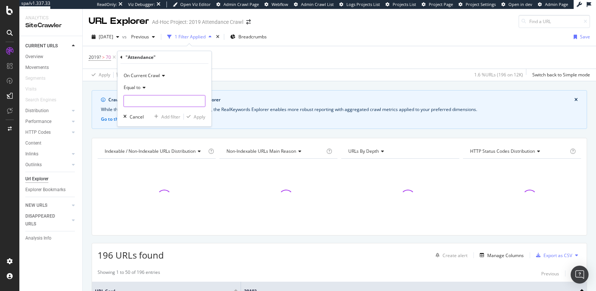
click at [151, 102] on input "number" at bounding box center [164, 101] width 82 height 12
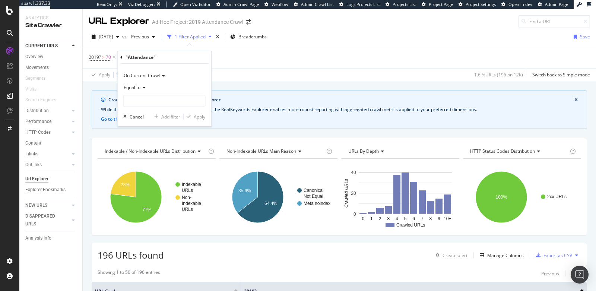
click at [134, 92] on div "Equal to" at bounding box center [164, 88] width 82 height 12
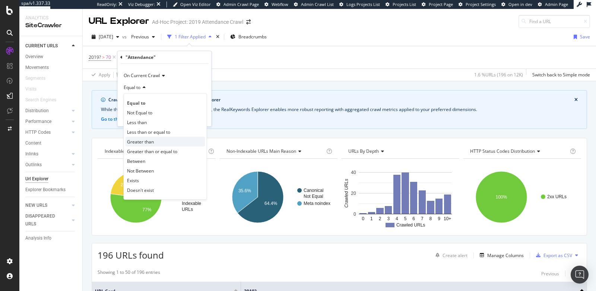
click at [137, 141] on span "Greater than" at bounding box center [140, 142] width 27 height 6
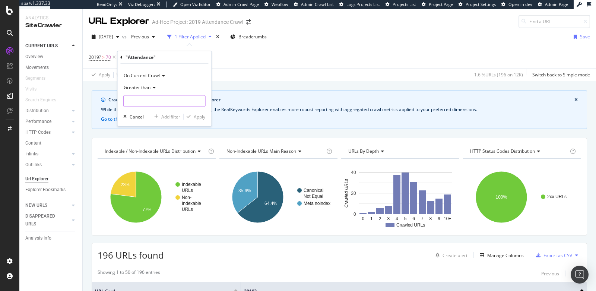
click at [136, 98] on input "number" at bounding box center [164, 101] width 82 height 12
type input "0"
click at [198, 117] on div "Apply" at bounding box center [200, 117] width 12 height 6
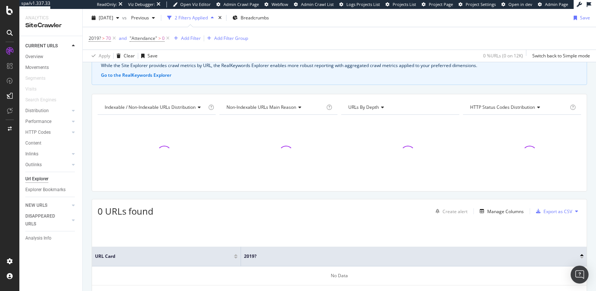
scroll to position [64, 0]
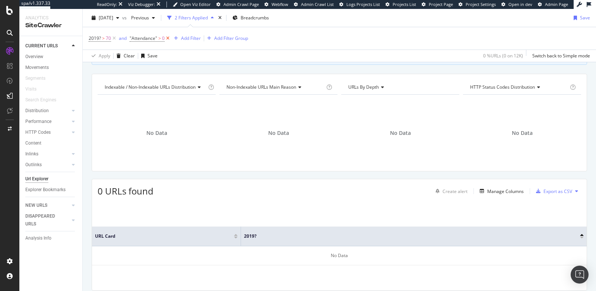
click at [167, 38] on icon at bounding box center [168, 38] width 6 height 7
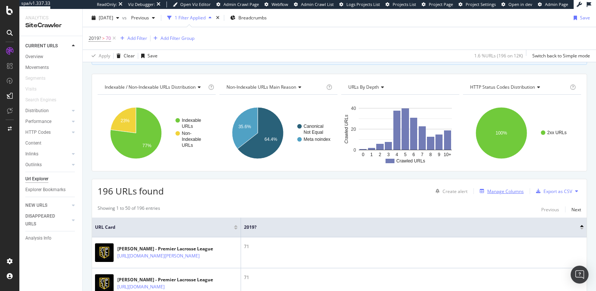
click at [501, 189] on div "Manage Columns" at bounding box center [505, 191] width 37 height 6
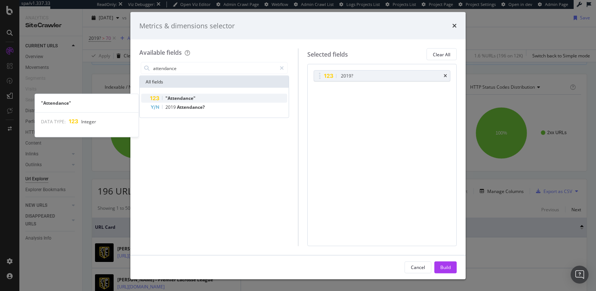
type input "attendance"
click at [178, 97] on span ""Attendance"" at bounding box center [180, 98] width 30 height 6
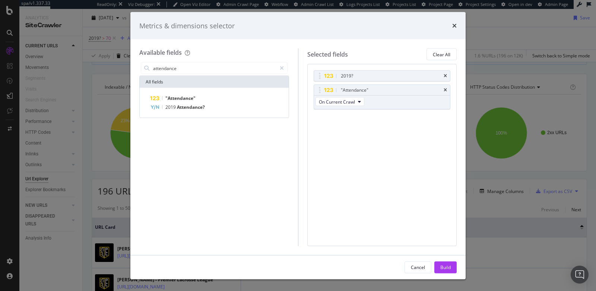
click at [446, 266] on div "Build" at bounding box center [446, 267] width 10 height 6
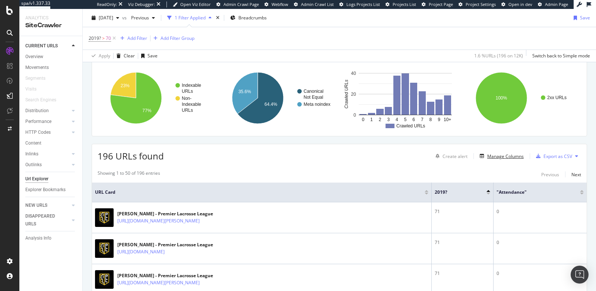
scroll to position [109, 0]
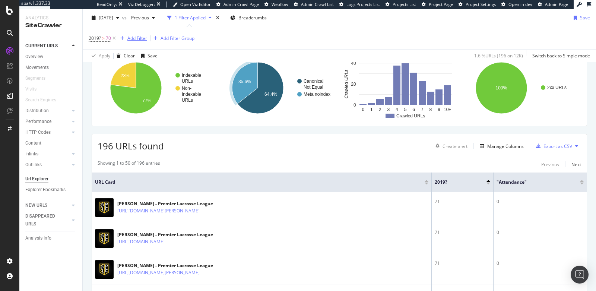
click at [135, 36] on div "Add Filter" at bounding box center [137, 38] width 20 height 6
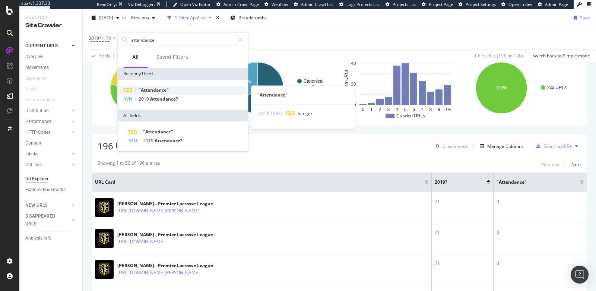
click at [156, 91] on span ""Attendance"" at bounding box center [154, 90] width 30 height 6
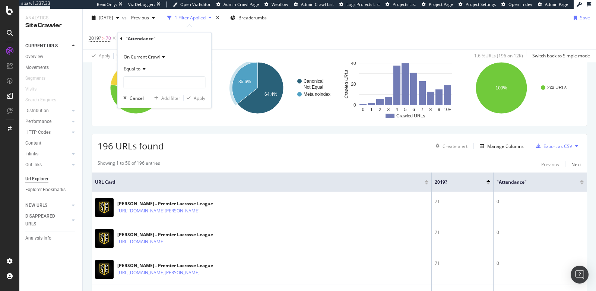
click at [135, 67] on span "Equal to" at bounding box center [132, 69] width 17 height 6
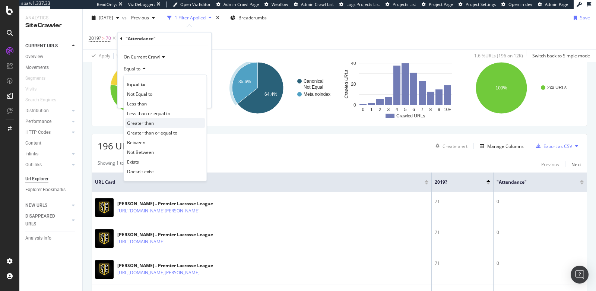
click at [142, 125] on span "Greater than" at bounding box center [140, 123] width 27 height 6
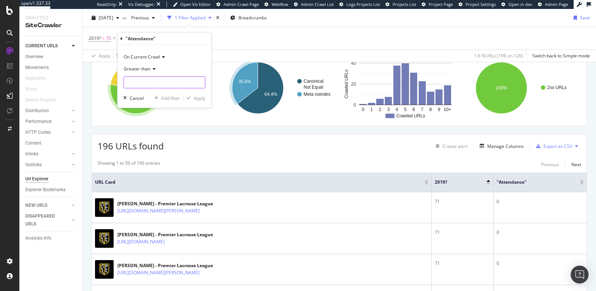
click at [140, 83] on input "number" at bounding box center [164, 82] width 82 height 12
type input "0"
click at [197, 97] on div "Apply" at bounding box center [200, 98] width 12 height 6
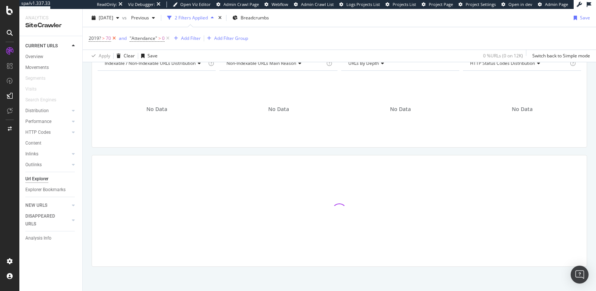
click at [114, 38] on icon at bounding box center [114, 38] width 6 height 7
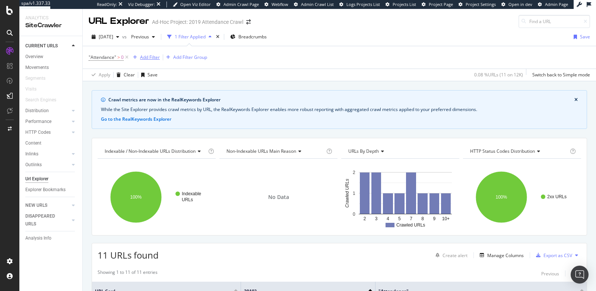
click at [143, 57] on div "Add Filter" at bounding box center [150, 57] width 20 height 6
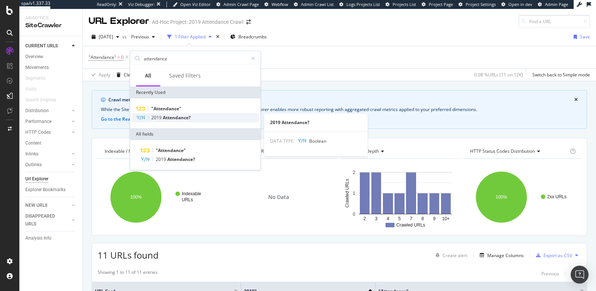
click at [161, 119] on span "2019" at bounding box center [157, 117] width 12 height 6
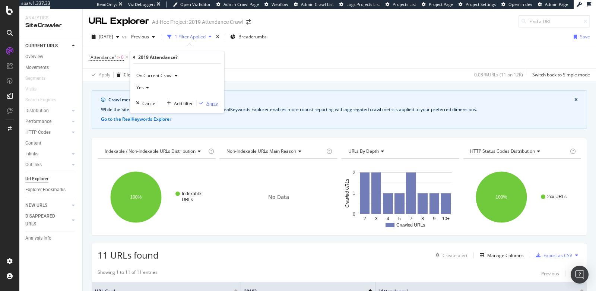
click at [208, 101] on div "Apply" at bounding box center [212, 103] width 12 height 6
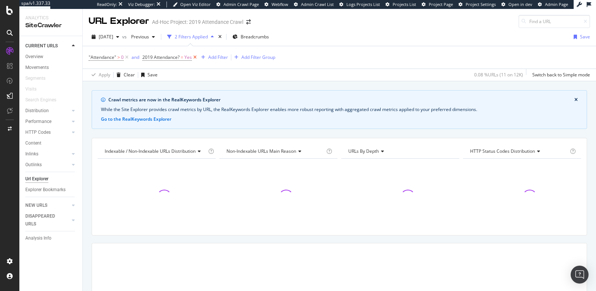
click at [193, 57] on icon at bounding box center [195, 57] width 6 height 7
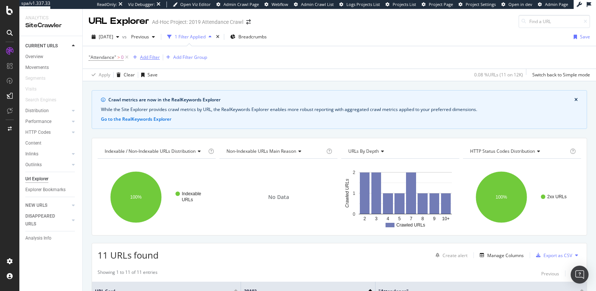
click at [145, 58] on div "Add Filter" at bounding box center [150, 57] width 20 height 6
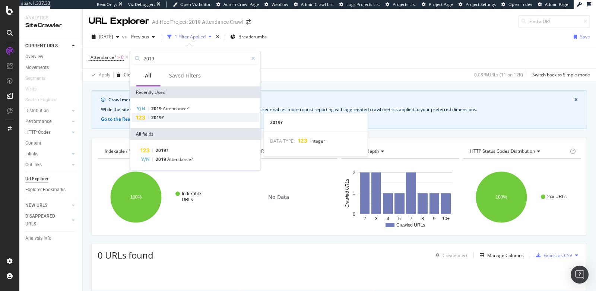
type input "2019"
click at [182, 116] on div "2019?" at bounding box center [195, 117] width 127 height 9
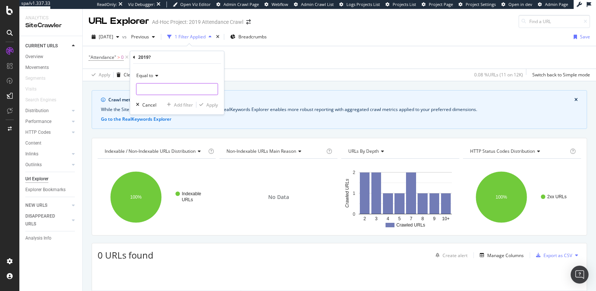
click at [162, 92] on input "number" at bounding box center [177, 89] width 82 height 12
click at [143, 79] on div "Equal to" at bounding box center [177, 76] width 82 height 12
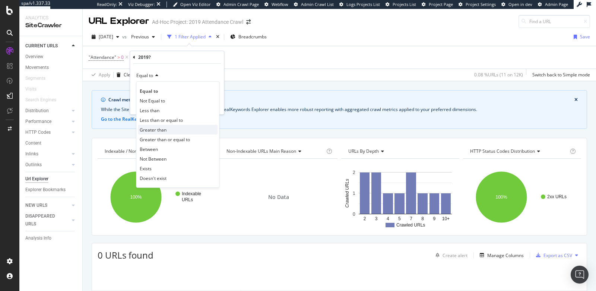
click at [146, 128] on span "Greater than" at bounding box center [153, 130] width 27 height 6
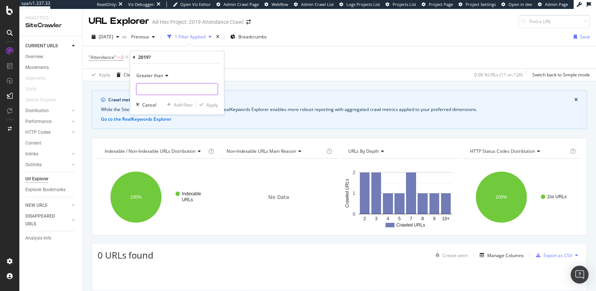
click at [145, 93] on input "number" at bounding box center [177, 89] width 82 height 12
type input "0"
click at [207, 106] on div "Apply" at bounding box center [212, 105] width 12 height 6
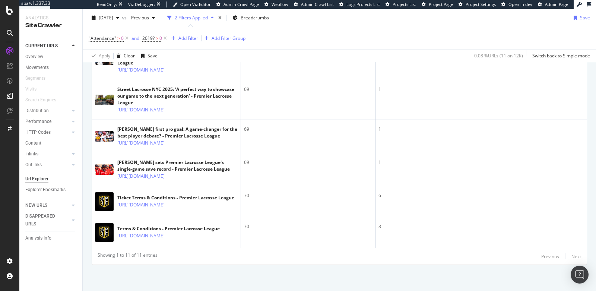
scroll to position [591, 0]
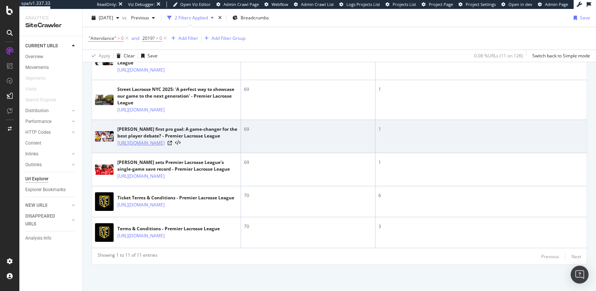
click at [157, 139] on link "https://premierlacrosseleague.com/articles/blaze-riordens-first-pro-goal-a-game…" at bounding box center [140, 142] width 47 height 7
click at [172, 141] on icon at bounding box center [170, 143] width 4 height 4
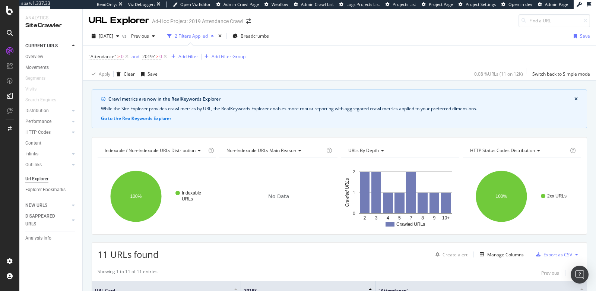
scroll to position [0, 0]
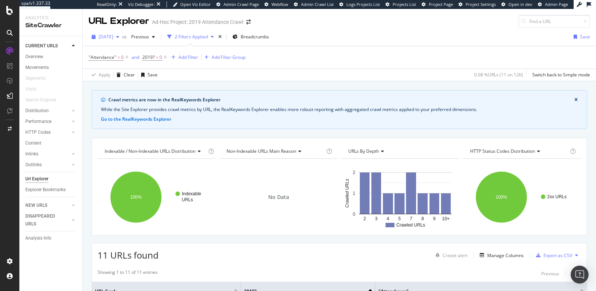
click at [103, 39] on span "2025 Sep. 18th" at bounding box center [106, 37] width 15 height 6
click at [309, 73] on div "Apply Clear Save 0.08 % URLs ( 11 on 12K ) Switch back to Simple mode" at bounding box center [340, 75] width 514 height 12
click at [10, 11] on icon at bounding box center [9, 10] width 7 height 9
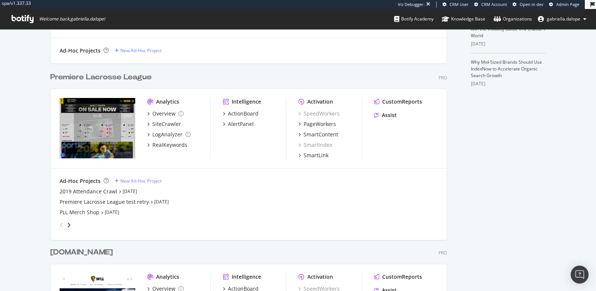
scroll to position [255, 0]
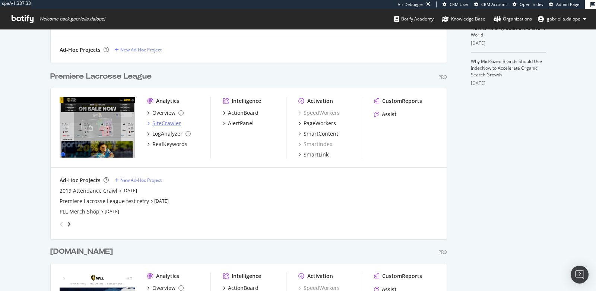
click at [171, 121] on div "SiteCrawler" at bounding box center [166, 123] width 29 height 7
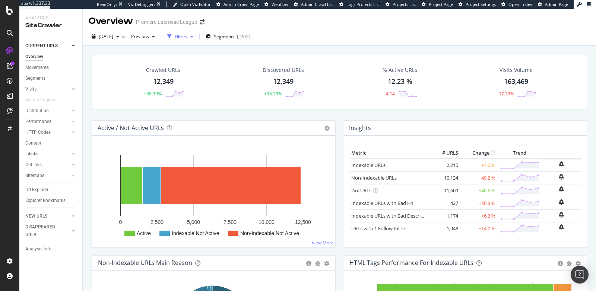
click at [187, 35] on div "Filters" at bounding box center [181, 37] width 13 height 6
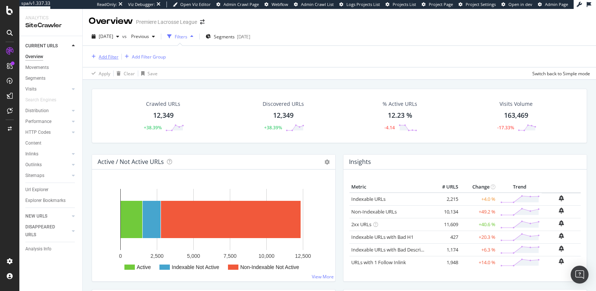
click at [103, 55] on div "Add Filter" at bounding box center [109, 57] width 20 height 6
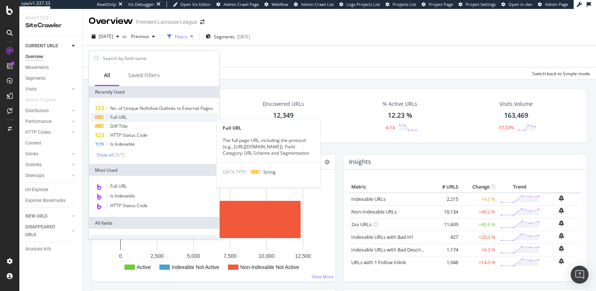
click at [129, 121] on div "Full URL" at bounding box center [154, 117] width 127 height 9
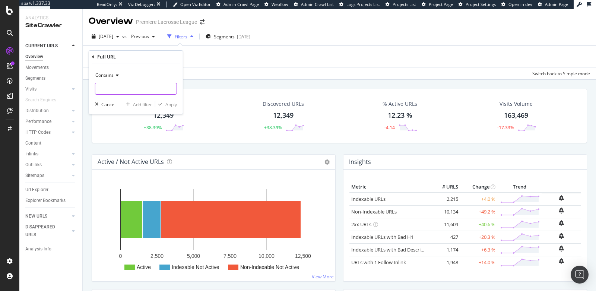
click at [110, 90] on input "text" at bounding box center [135, 89] width 81 height 12
paste input "https://premierlacrosseleague.com/articles/week7attendance"
type input "https://premierlacrosseleague.com/articles/week7attendance"
click at [170, 104] on div "Apply" at bounding box center [171, 104] width 12 height 6
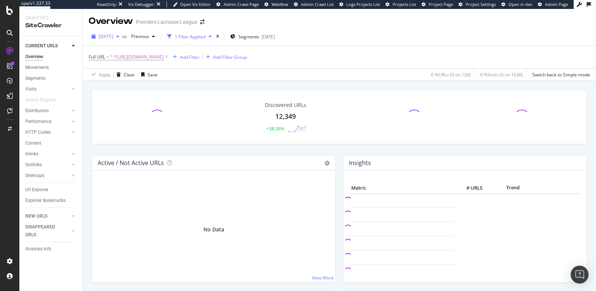
click at [109, 36] on span "2025 Sep. 12th" at bounding box center [106, 36] width 15 height 6
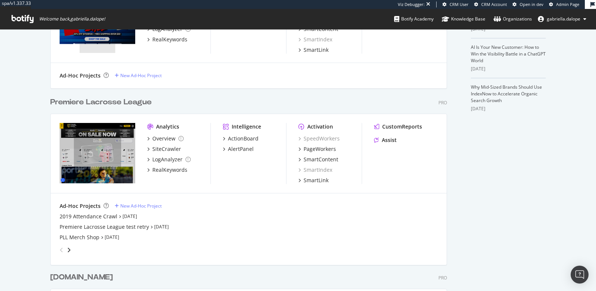
scroll to position [230, 0]
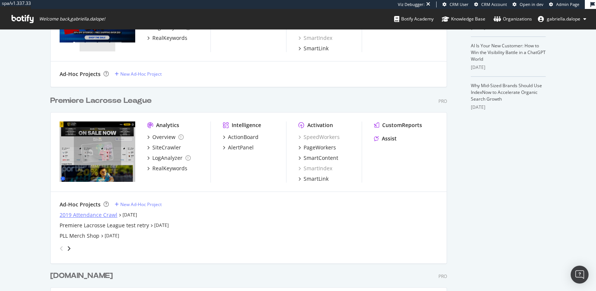
click at [95, 214] on div "2019 Attendance Crawl" at bounding box center [89, 214] width 58 height 7
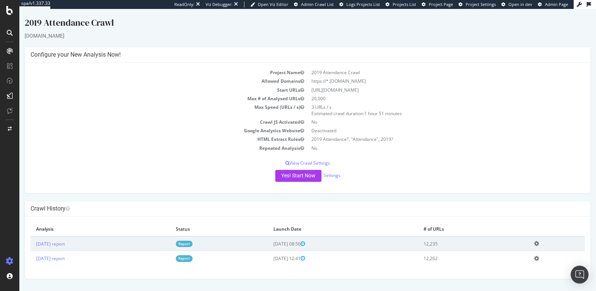
click at [9, 51] on icon at bounding box center [10, 51] width 6 height 6
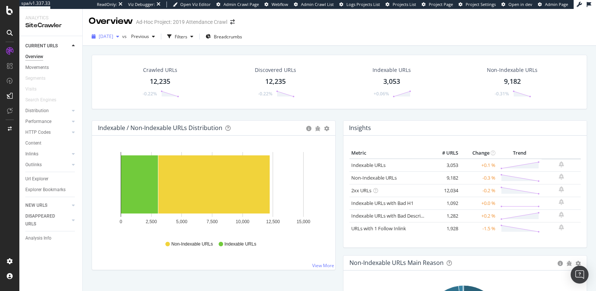
click at [108, 40] on div "2025 Sep. 18th" at bounding box center [106, 36] width 34 height 11
click at [125, 65] on div "2025 Sep. 16th" at bounding box center [119, 65] width 39 height 7
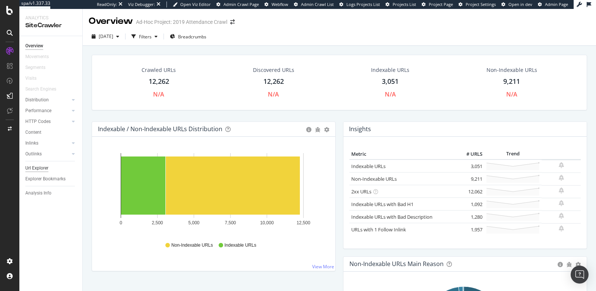
click at [46, 167] on div "Url Explorer" at bounding box center [36, 168] width 23 height 8
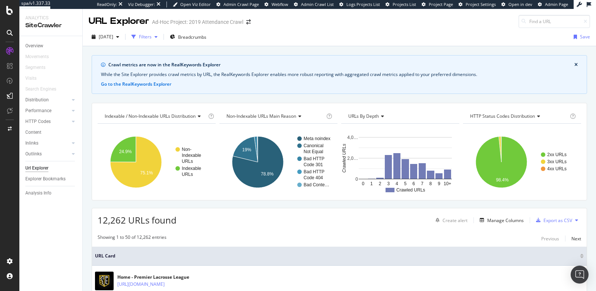
click at [152, 40] on div "Filters" at bounding box center [145, 37] width 13 height 6
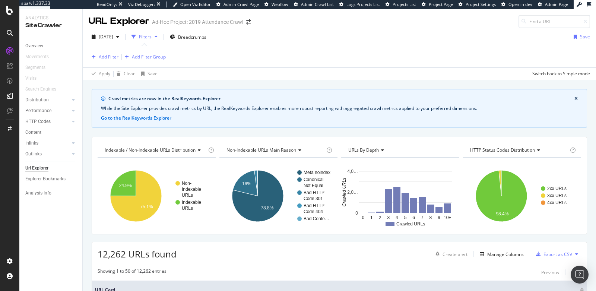
click at [104, 57] on div "Add Filter" at bounding box center [109, 57] width 20 height 6
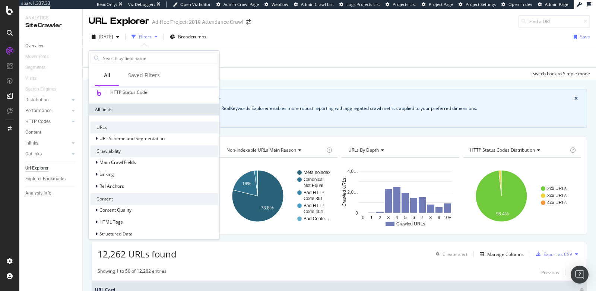
scroll to position [135, 0]
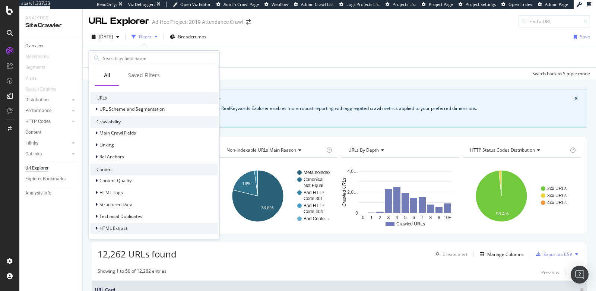
click at [125, 229] on span "HTML Extract" at bounding box center [114, 228] width 28 height 6
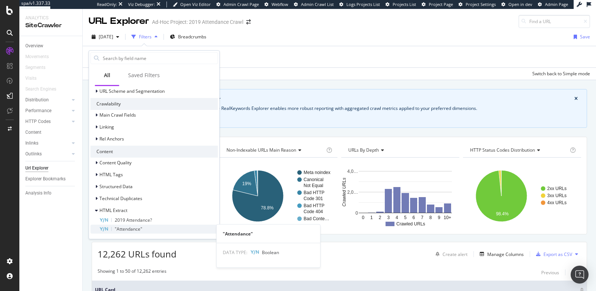
click at [143, 229] on div ""Attendance"" at bounding box center [159, 229] width 119 height 9
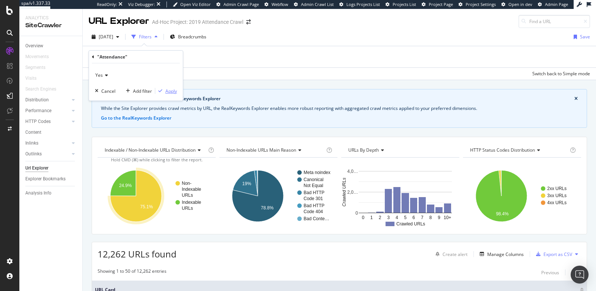
click at [166, 88] on div "Apply" at bounding box center [171, 91] width 12 height 6
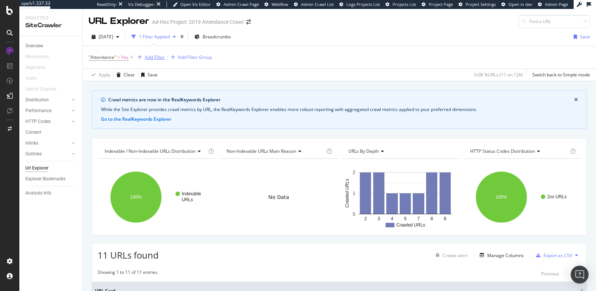
click at [153, 57] on div "Add Filter" at bounding box center [155, 57] width 20 height 6
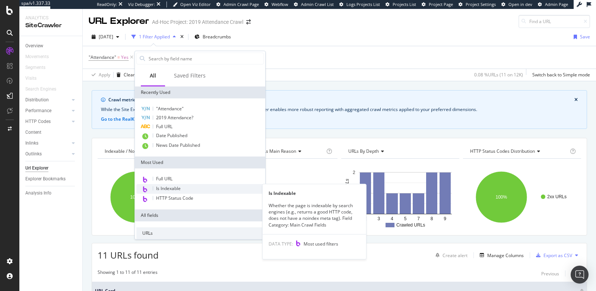
scroll to position [135, 0]
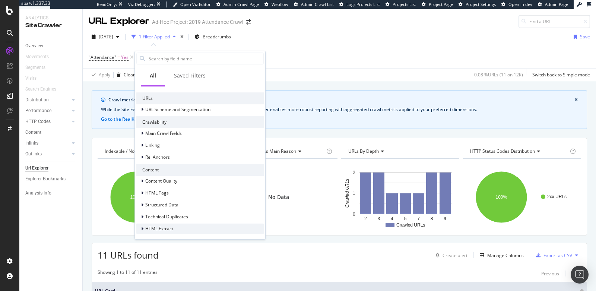
click at [171, 231] on span "HTML Extract" at bounding box center [159, 229] width 28 height 6
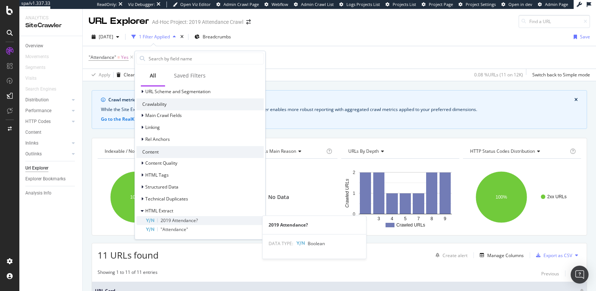
click at [180, 219] on span "2019 Attendance?" at bounding box center [179, 220] width 37 height 6
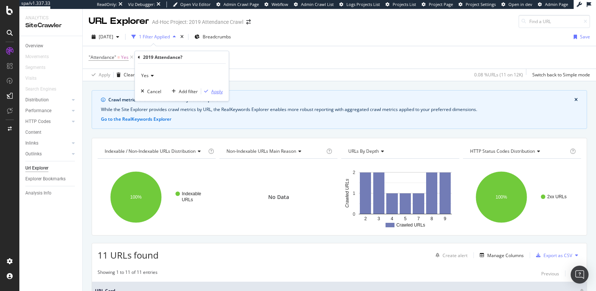
click at [216, 90] on div "Apply" at bounding box center [217, 91] width 12 height 6
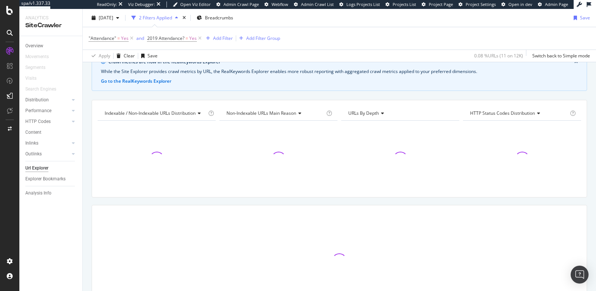
scroll to position [88, 0]
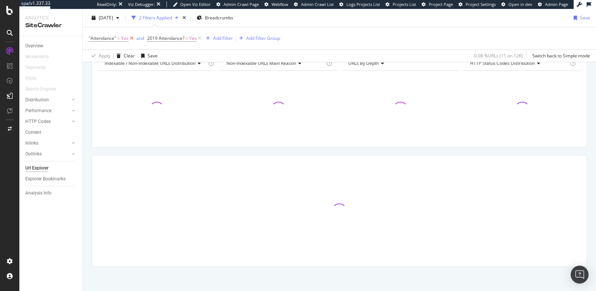
click at [131, 38] on icon at bounding box center [132, 38] width 6 height 7
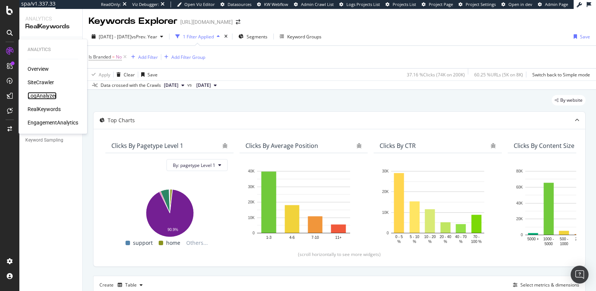
click at [47, 94] on div "LogAnalyzer" at bounding box center [42, 95] width 29 height 7
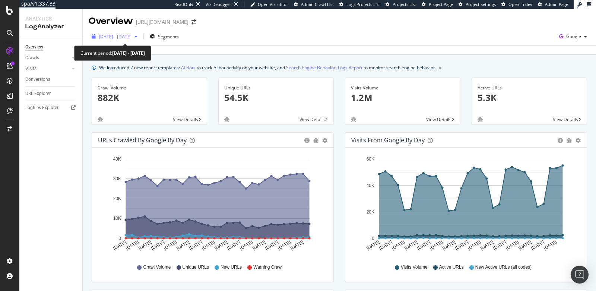
click at [130, 37] on span "[DATE] - [DATE]" at bounding box center [115, 37] width 33 height 6
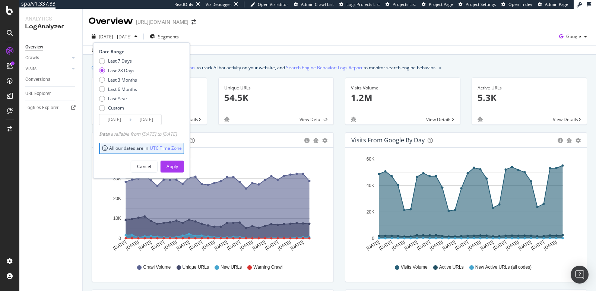
click at [259, 31] on div "[DATE] - [DATE] Segments Date Range Last 7 Days Last 28 Days Last 3 Months Last…" at bounding box center [340, 38] width 514 height 15
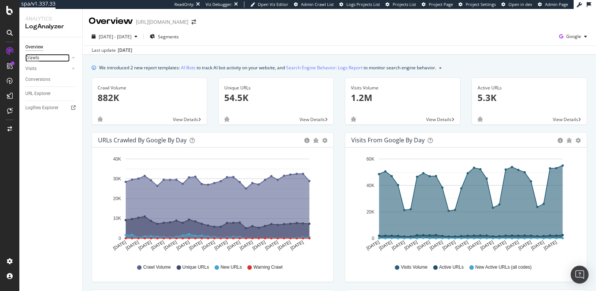
click at [34, 57] on div "Crawls" at bounding box center [32, 58] width 14 height 8
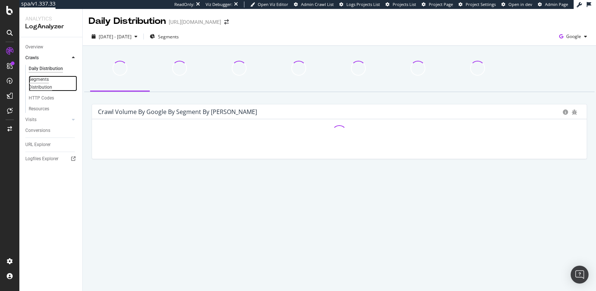
click at [35, 83] on div "Segments Distribution" at bounding box center [49, 84] width 41 height 16
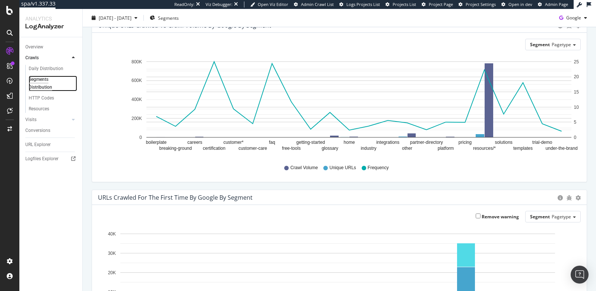
scroll to position [34, 0]
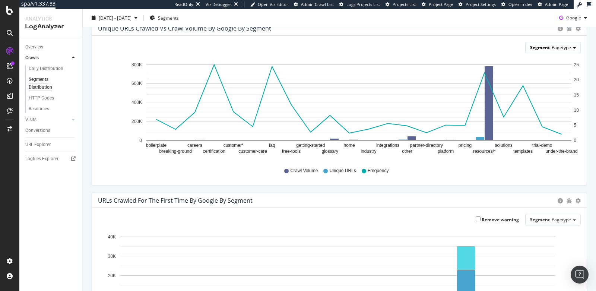
click at [571, 45] on span "Pagetype" at bounding box center [561, 47] width 19 height 6
click at [554, 70] on div "Params" at bounding box center [548, 69] width 60 height 10
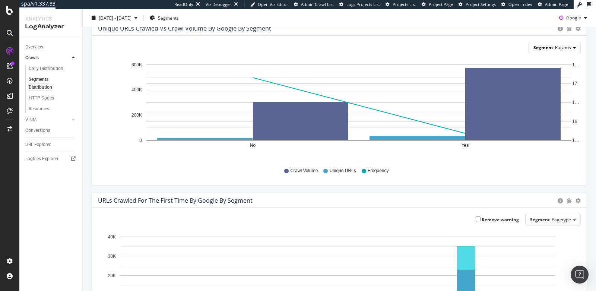
scroll to position [0, 0]
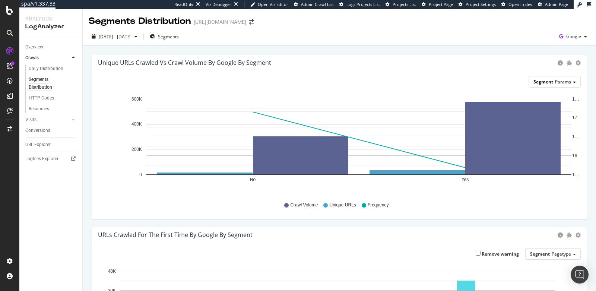
click at [560, 82] on span "Params" at bounding box center [563, 82] width 16 height 6
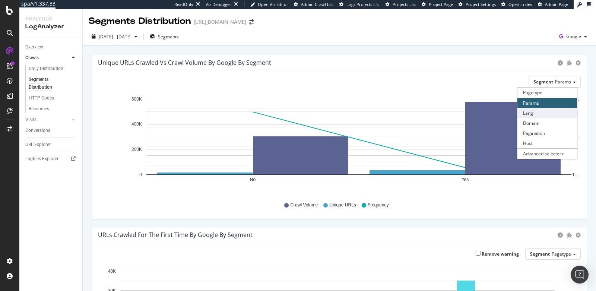
click at [551, 113] on div "Lang" at bounding box center [548, 113] width 60 height 10
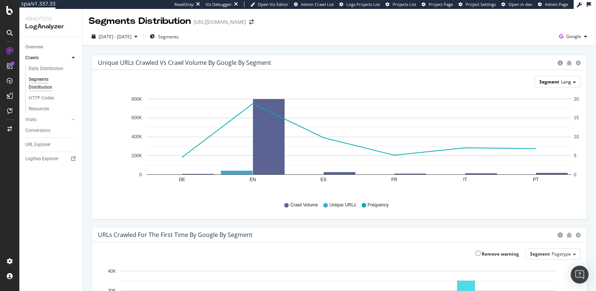
click at [557, 79] on span "Segment" at bounding box center [550, 82] width 20 height 6
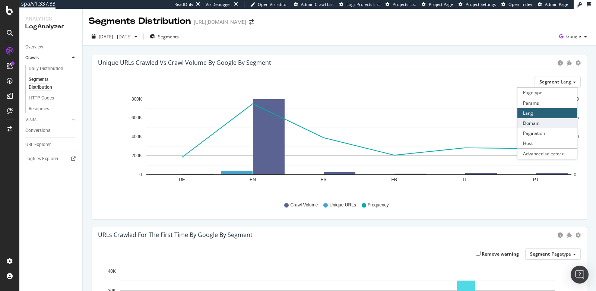
click at [546, 126] on div "Domain" at bounding box center [548, 123] width 60 height 10
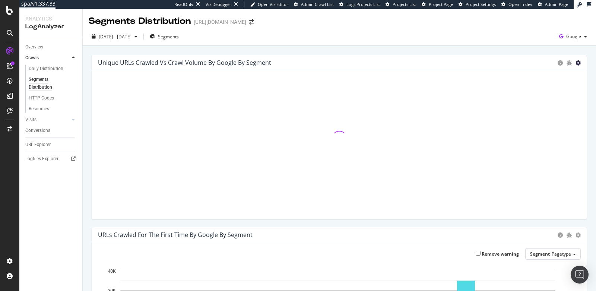
click at [578, 63] on icon "gear" at bounding box center [578, 62] width 5 height 5
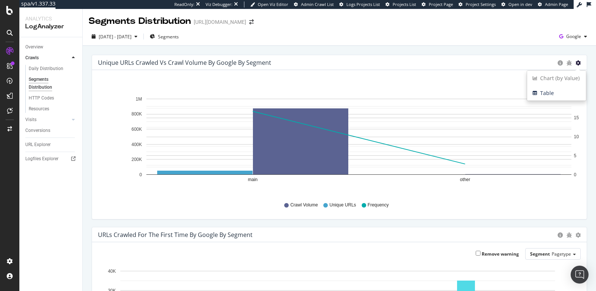
click at [576, 61] on icon "gear" at bounding box center [578, 62] width 5 height 5
click at [567, 82] on span "Domain" at bounding box center [563, 82] width 16 height 6
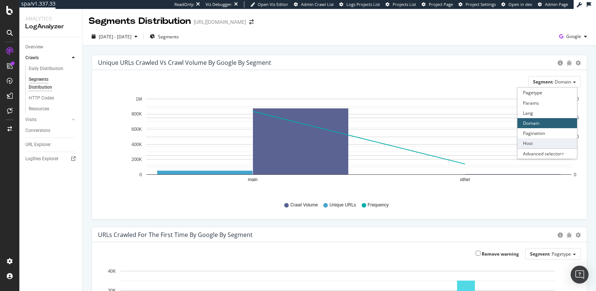
click at [553, 142] on div "Host" at bounding box center [548, 143] width 60 height 10
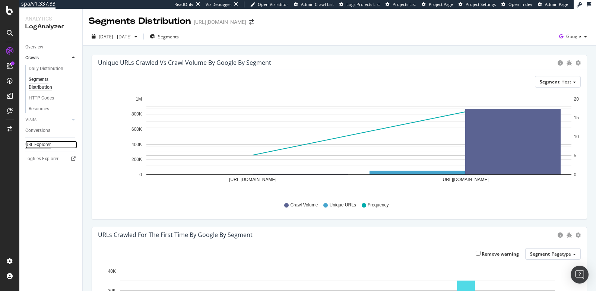
click at [36, 142] on div "URL Explorer" at bounding box center [37, 145] width 25 height 8
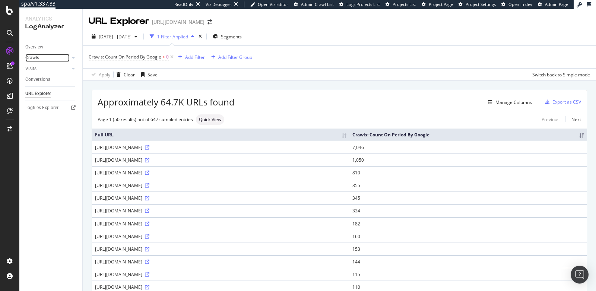
click at [44, 57] on link "Crawls" at bounding box center [47, 58] width 44 height 8
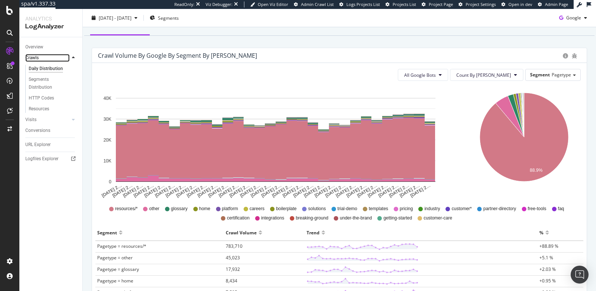
scroll to position [64, 0]
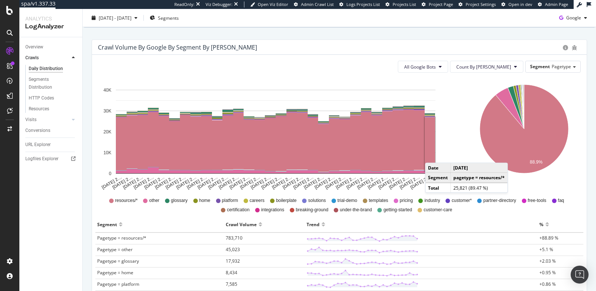
click at [433, 155] on rect "A chart." at bounding box center [430, 144] width 10 height 54
